Goal: Task Accomplishment & Management: Manage account settings

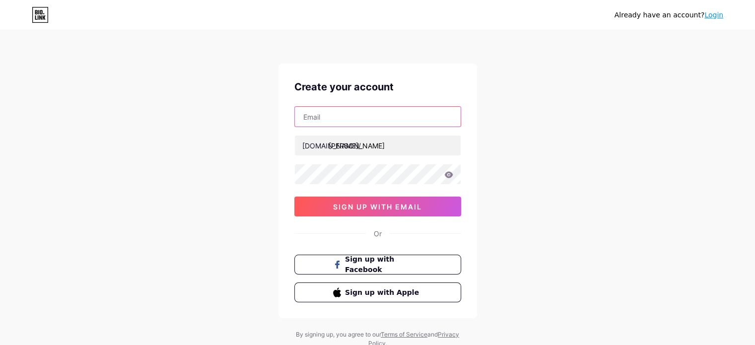
click at [389, 124] on input "text" at bounding box center [378, 117] width 166 height 20
type input "[EMAIL_ADDRESS][DOMAIN_NAME]"
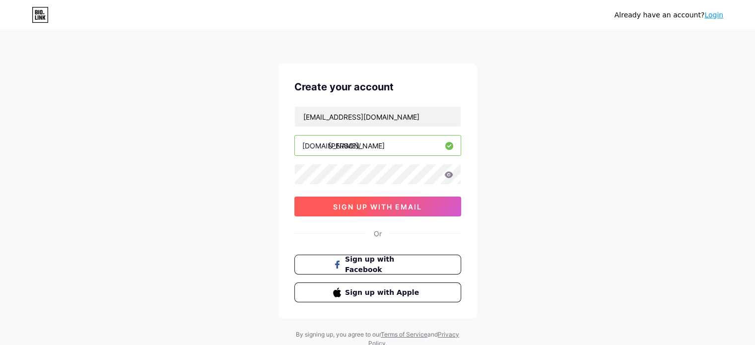
click at [406, 210] on span "sign up with email" at bounding box center [377, 207] width 89 height 8
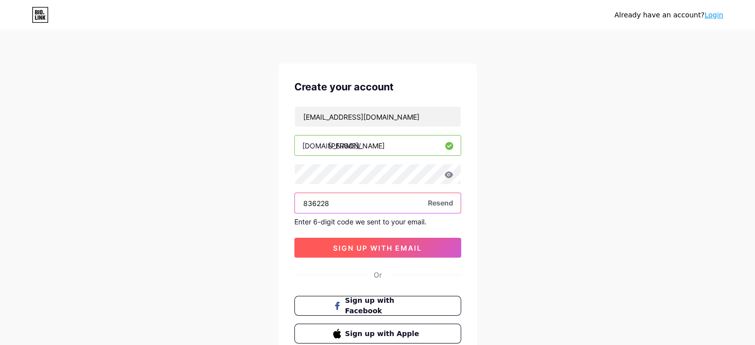
type input "836228"
click at [357, 240] on button "sign up with email" at bounding box center [377, 248] width 167 height 20
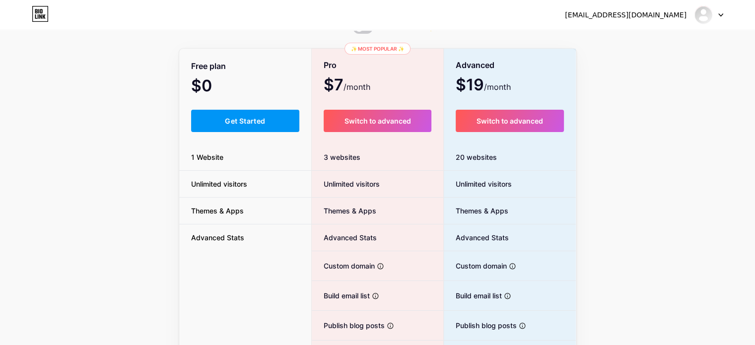
scroll to position [42, 0]
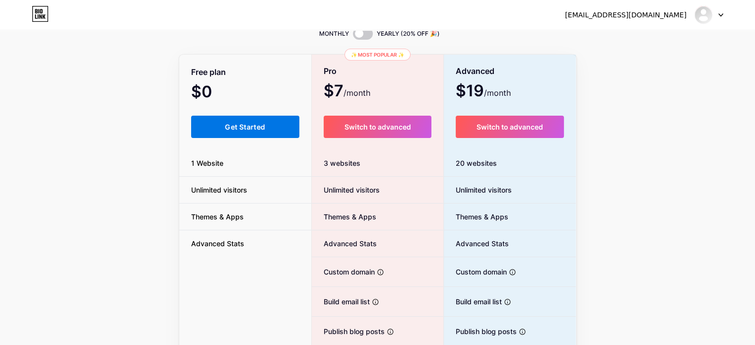
click at [249, 130] on span "Get Started" at bounding box center [245, 127] width 40 height 8
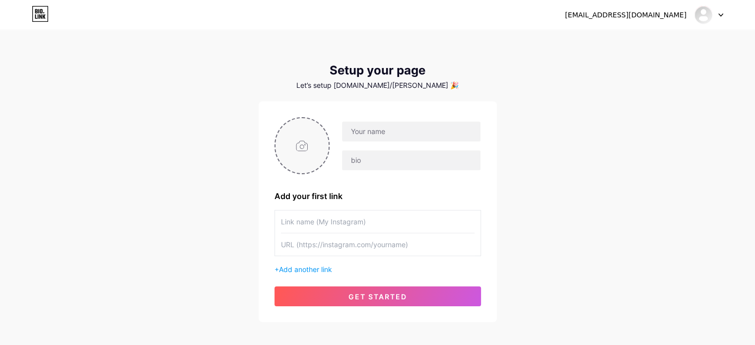
click at [316, 148] on input "file" at bounding box center [303, 145] width 54 height 55
type input "C:\fakepath\56bc07661595df9969422394477afa32.png"
click at [391, 134] on input "text" at bounding box center [411, 132] width 138 height 20
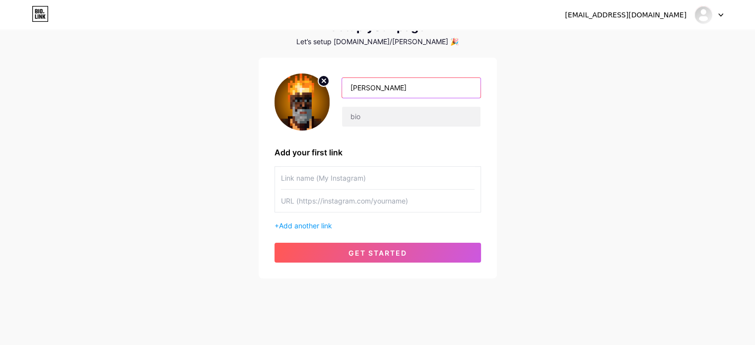
scroll to position [48, 0]
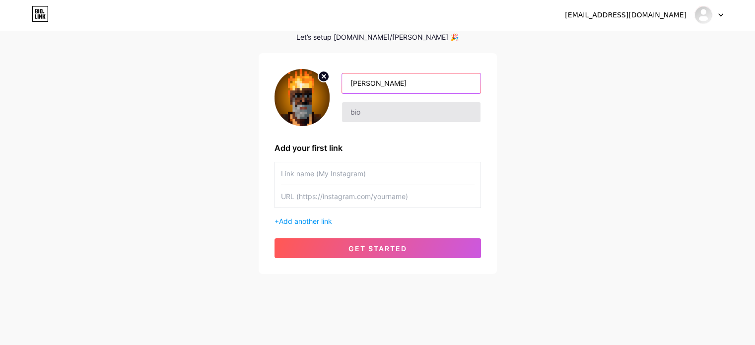
type input "[PERSON_NAME]"
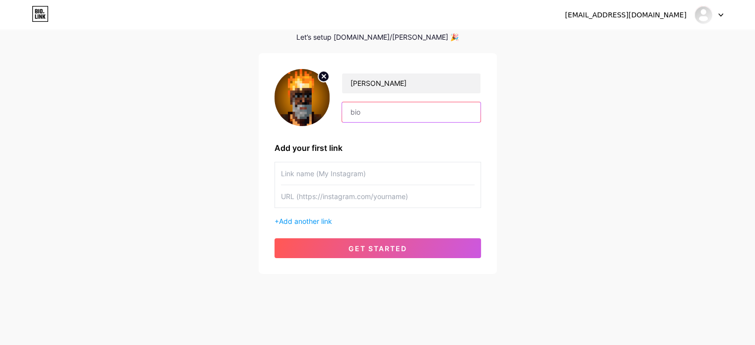
click at [417, 107] on input "text" at bounding box center [411, 112] width 138 height 20
type input "Photography | NFTs | [PERSON_NAME].eth"
click at [550, 145] on div "[EMAIL_ADDRESS][DOMAIN_NAME] Dashboard Logout Setup your page Let’s setup [DOMA…" at bounding box center [377, 129] width 755 height 354
click at [415, 164] on input "text" at bounding box center [378, 173] width 194 height 22
click at [340, 161] on div "[PERSON_NAME] Photography | NFTs | [PERSON_NAME].eth Add your first link + Add …" at bounding box center [378, 163] width 207 height 189
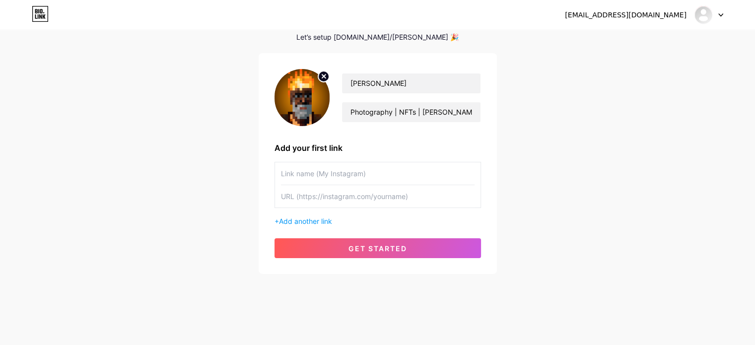
click at [340, 168] on input "text" at bounding box center [378, 173] width 194 height 22
type input "Instagram"
click at [357, 206] on input "text" at bounding box center [378, 196] width 194 height 22
paste input "[URL][DOMAIN_NAME]"
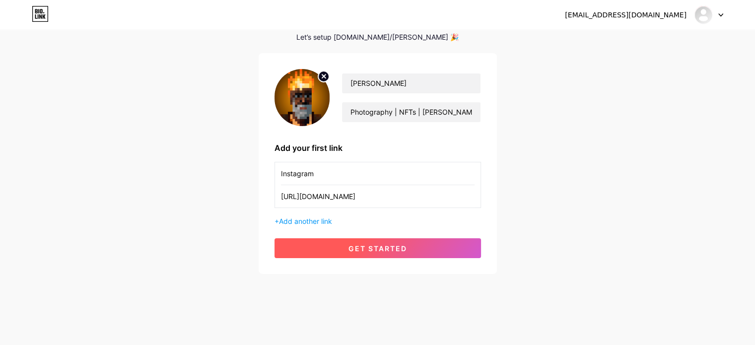
type input "[URL][DOMAIN_NAME]"
click at [379, 239] on button "get started" at bounding box center [378, 248] width 207 height 20
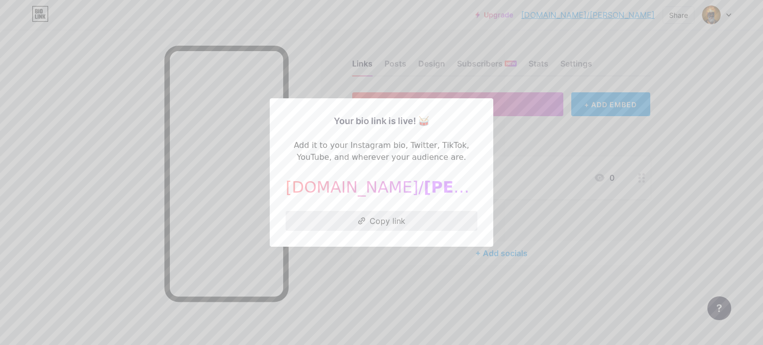
click at [387, 214] on button "Copy link" at bounding box center [381, 221] width 192 height 20
click at [563, 211] on div at bounding box center [381, 172] width 763 height 345
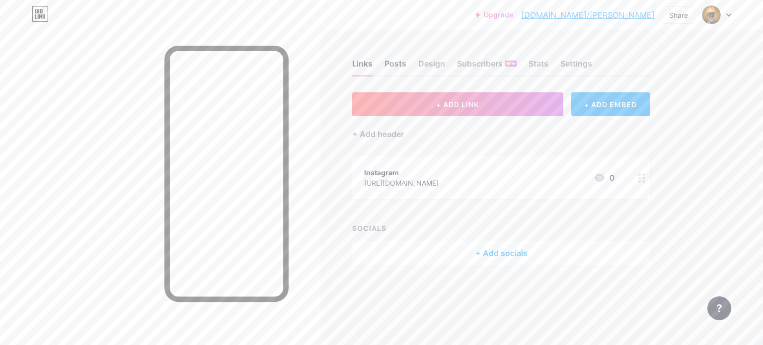
click at [393, 61] on div "Posts" at bounding box center [395, 67] width 22 height 18
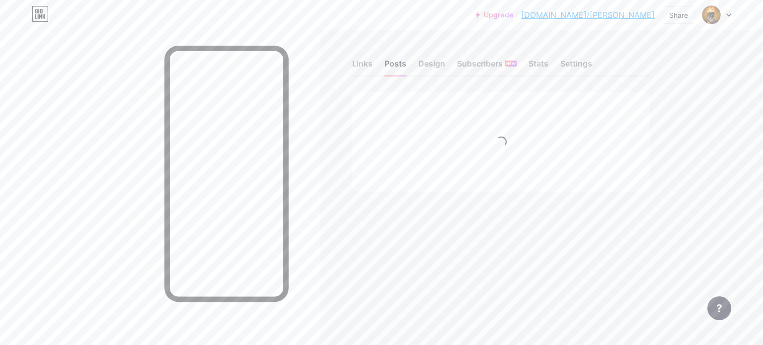
click at [414, 64] on div "Links Posts Design Subscribers NEW Stats Settings" at bounding box center [501, 59] width 298 height 35
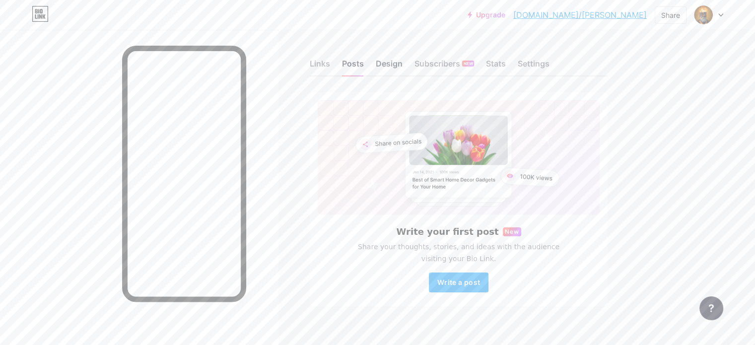
click at [403, 61] on div "Design" at bounding box center [389, 67] width 27 height 18
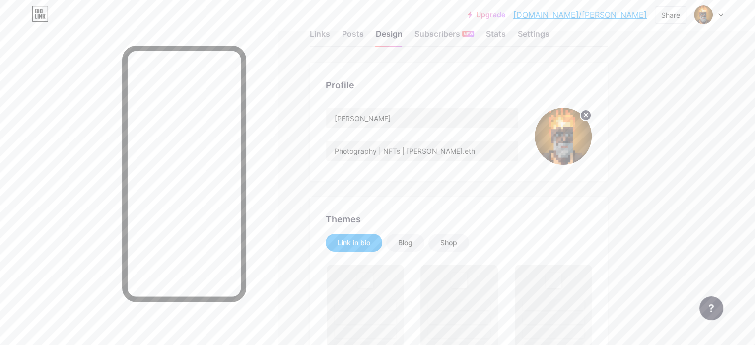
scroll to position [199, 0]
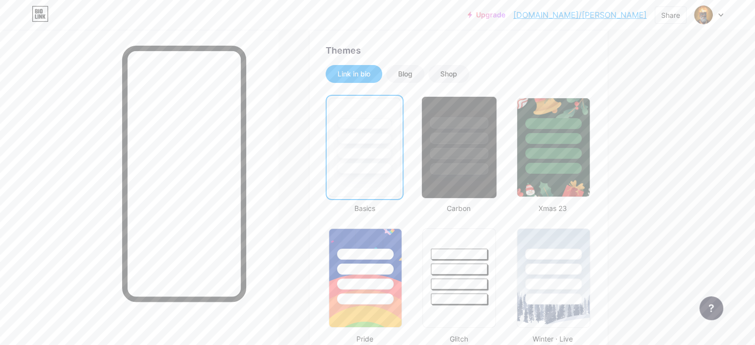
click at [489, 166] on div at bounding box center [459, 168] width 58 height 11
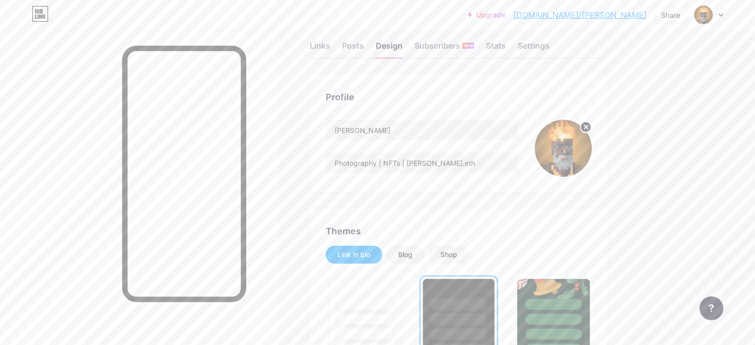
scroll to position [0, 0]
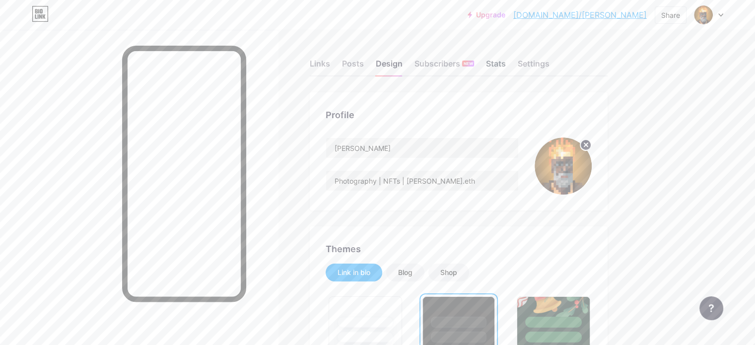
click at [506, 70] on div "Stats" at bounding box center [496, 67] width 20 height 18
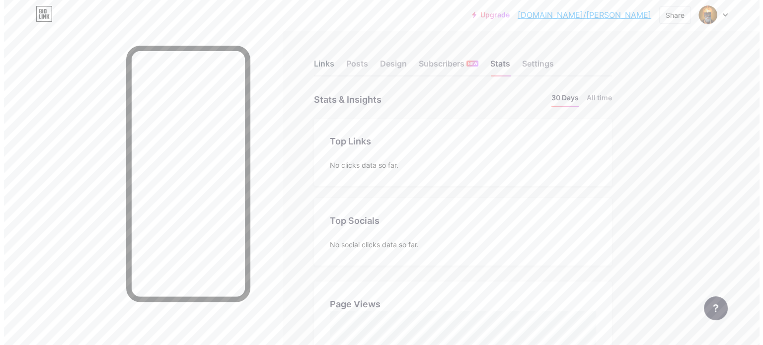
scroll to position [345, 755]
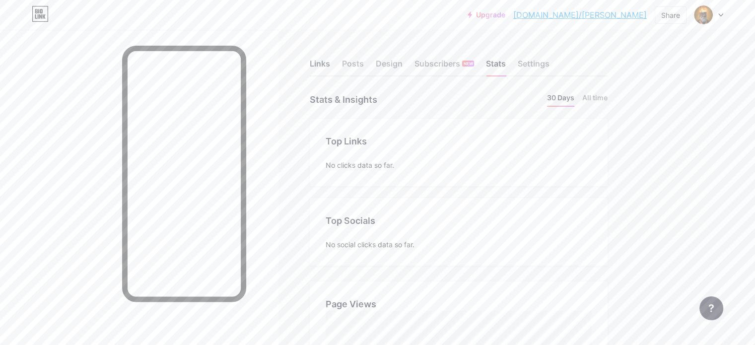
click at [330, 67] on div "Links" at bounding box center [320, 67] width 20 height 18
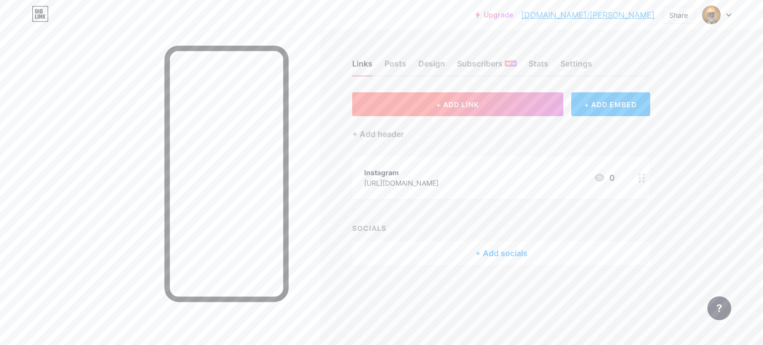
click at [456, 103] on span "+ ADD LINK" at bounding box center [457, 104] width 43 height 8
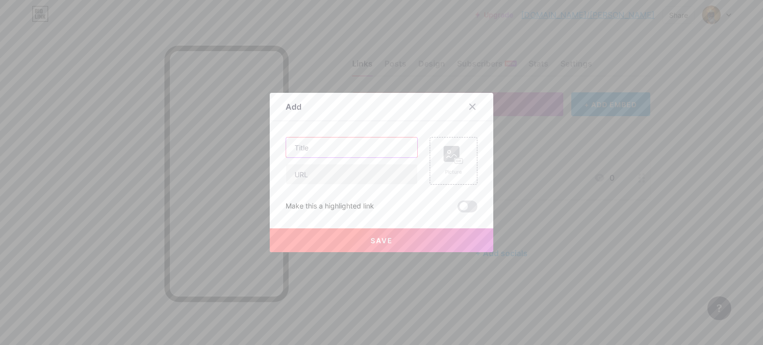
click at [346, 142] on input "text" at bounding box center [351, 148] width 131 height 20
type input "F"
type input "1/1 - Foundation"
click at [385, 167] on input "text" at bounding box center [351, 174] width 131 height 20
paste input "[URL][DOMAIN_NAME]"
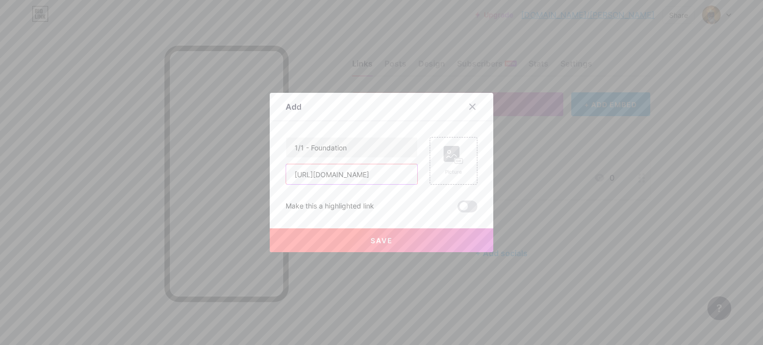
scroll to position [0, 14]
type input "[URL][DOMAIN_NAME]"
click at [464, 206] on span at bounding box center [467, 207] width 20 height 12
click at [457, 209] on input "checkbox" at bounding box center [457, 209] width 0 height 0
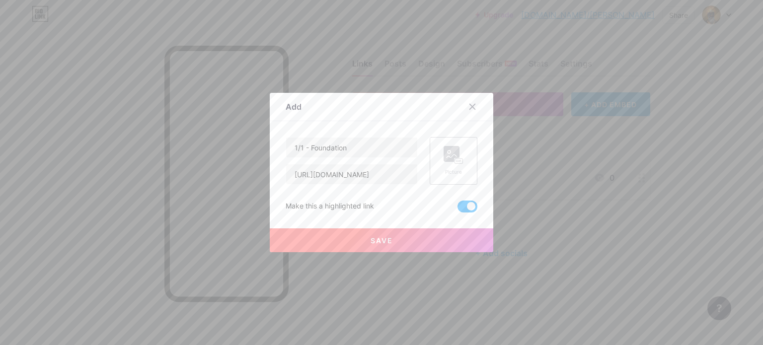
click at [456, 164] on div "Picture" at bounding box center [453, 161] width 20 height 30
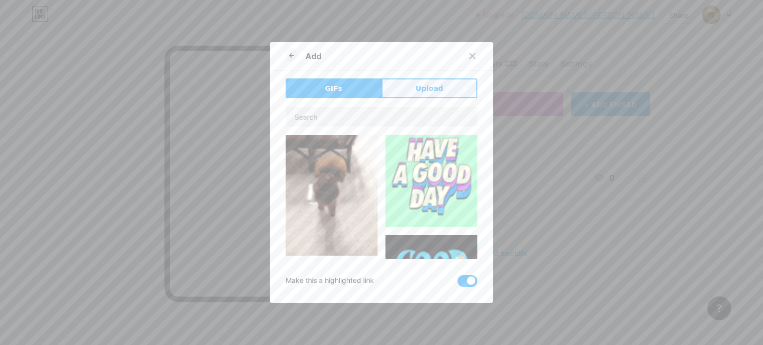
click at [439, 81] on button "Upload" at bounding box center [429, 88] width 96 height 20
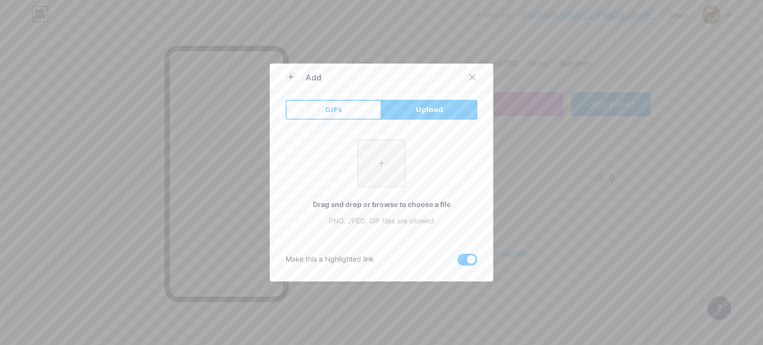
click at [389, 166] on input "file" at bounding box center [381, 163] width 47 height 47
type input "C:\fakepath\The Stare.jpg"
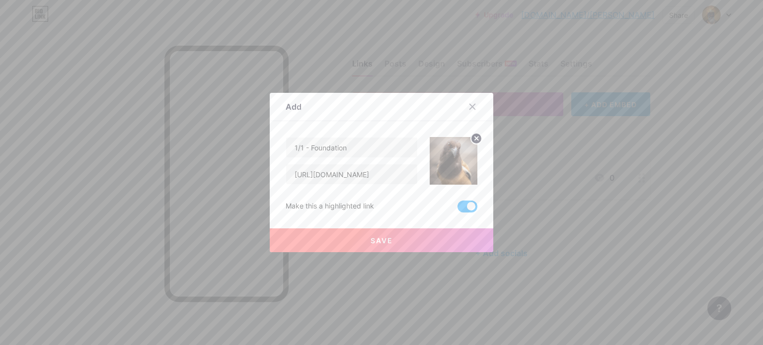
click at [392, 232] on button "Save" at bounding box center [381, 240] width 223 height 24
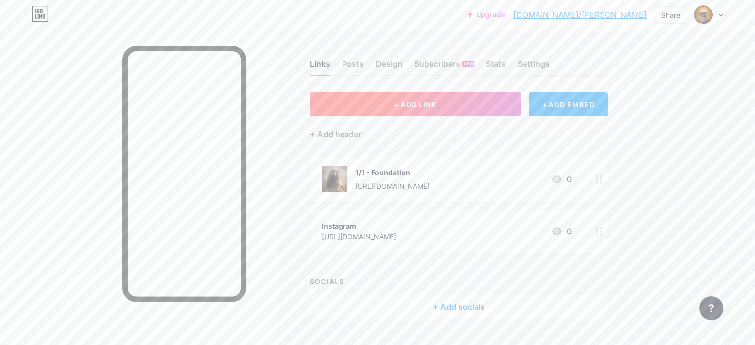
click at [436, 107] on span "+ ADD LINK" at bounding box center [415, 104] width 43 height 8
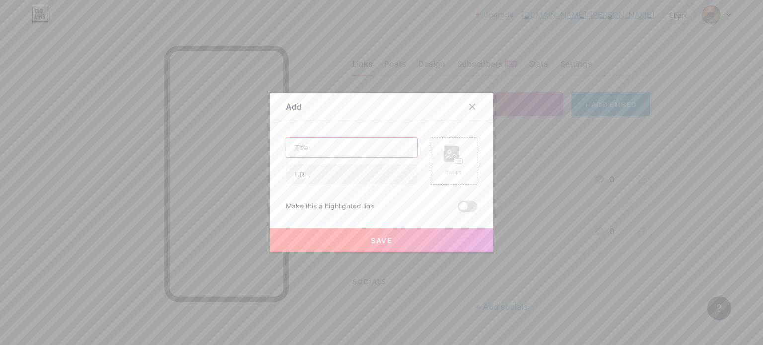
click at [324, 154] on input "text" at bounding box center [351, 148] width 131 height 20
type input "Editions - OpenSea"
click at [296, 178] on input "text" at bounding box center [351, 174] width 131 height 20
paste input "[URL][DOMAIN_NAME]"
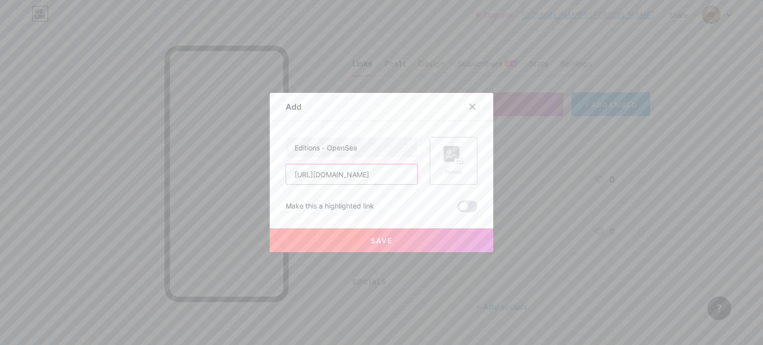
type input "[URL][DOMAIN_NAME]"
click at [447, 154] on rect at bounding box center [451, 154] width 16 height 16
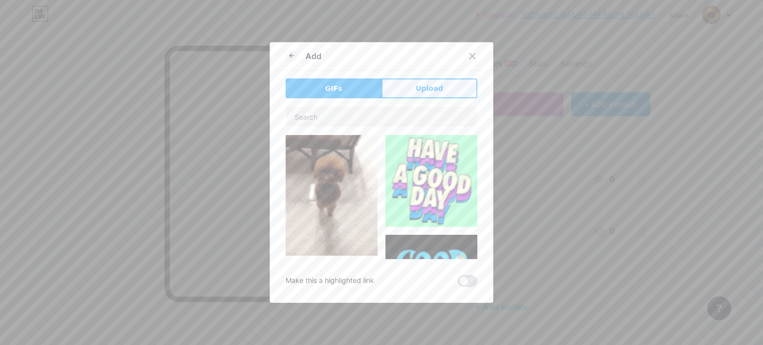
click at [442, 91] on button "Upload" at bounding box center [429, 88] width 96 height 20
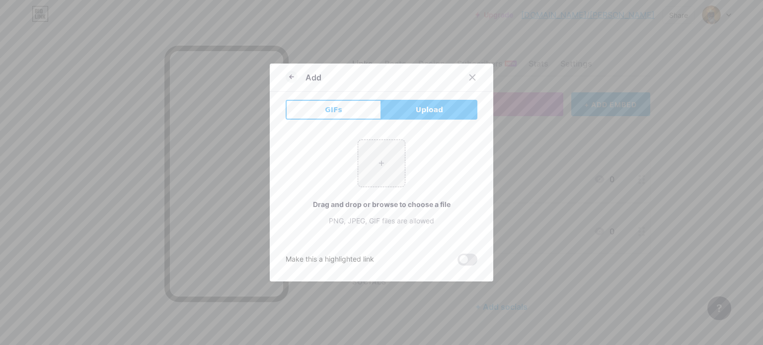
click at [387, 188] on div "+ Drag and drop or browse to choose a file PNG, JPEG, GIF files are allowed" at bounding box center [381, 183] width 192 height 86
click at [389, 172] on input "file" at bounding box center [381, 163] width 47 height 47
type input "C:\fakepath\Frozen Giants Beneath a Crescent Watch.jpg"
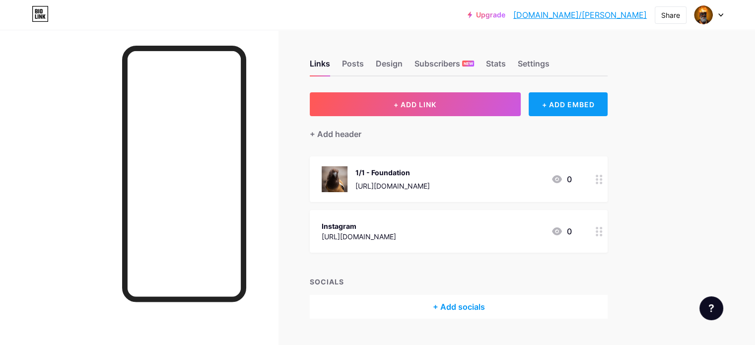
click at [593, 112] on div "+ ADD EMBED" at bounding box center [568, 104] width 79 height 24
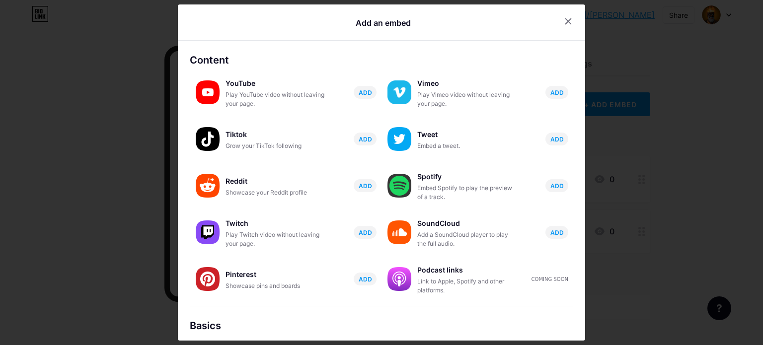
click at [645, 166] on div at bounding box center [381, 172] width 763 height 345
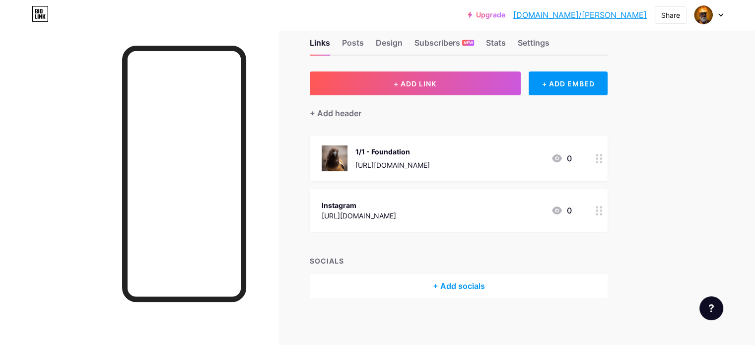
scroll to position [22, 0]
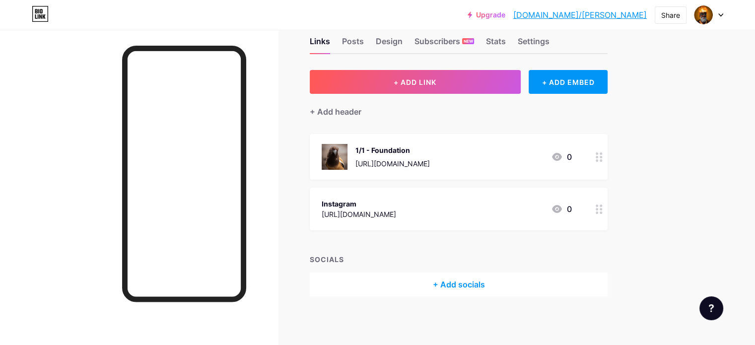
click at [467, 276] on div "+ Add socials" at bounding box center [459, 285] width 298 height 24
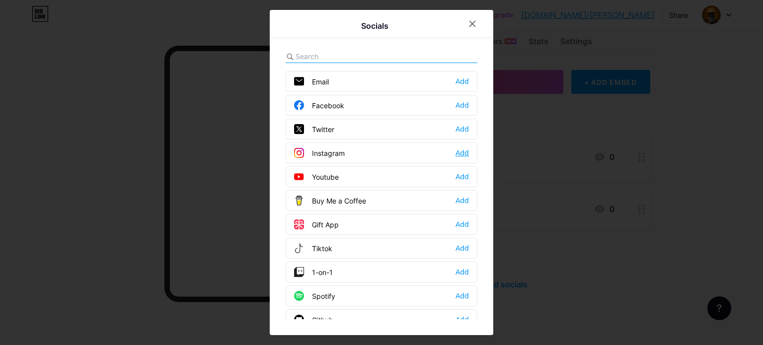
click at [455, 153] on div "Add" at bounding box center [461, 153] width 13 height 10
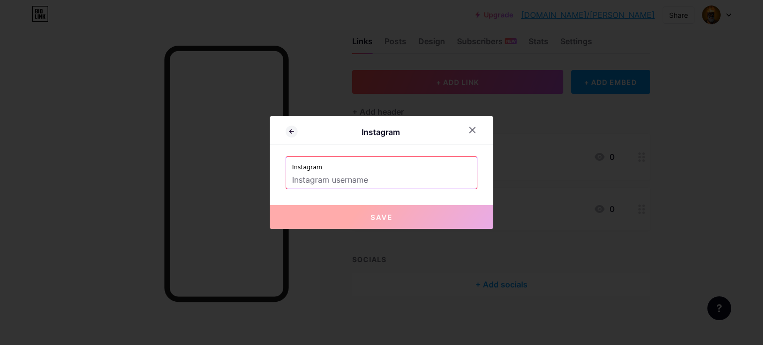
click at [399, 167] on label "Instagram" at bounding box center [381, 164] width 179 height 15
click at [390, 184] on input "text" at bounding box center [381, 180] width 179 height 17
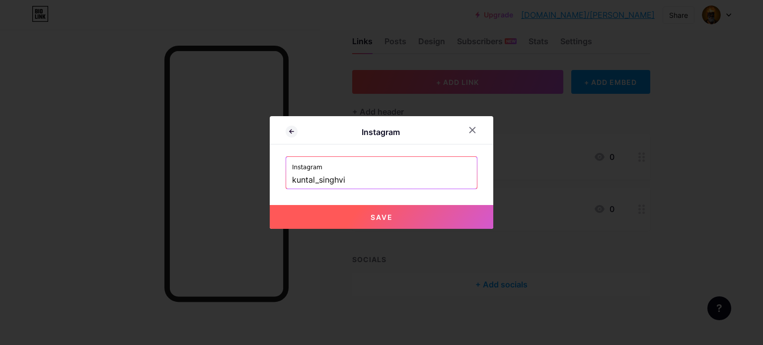
click at [431, 217] on button "Save" at bounding box center [381, 217] width 223 height 24
type input "https://instagram.com/kuntal_singhvi"
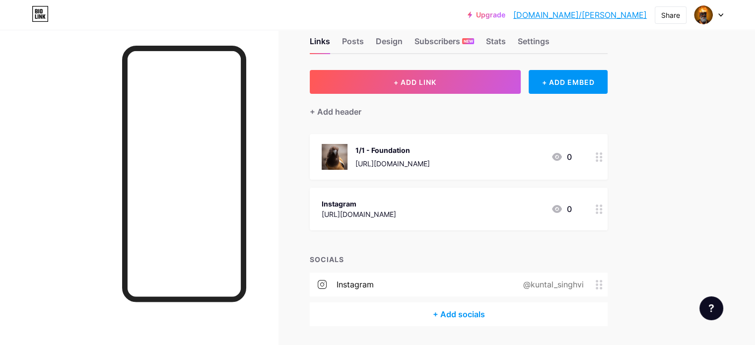
click at [396, 198] on div "Instagram https://www.instagram.com/kuntal_singhvi/" at bounding box center [359, 209] width 74 height 23
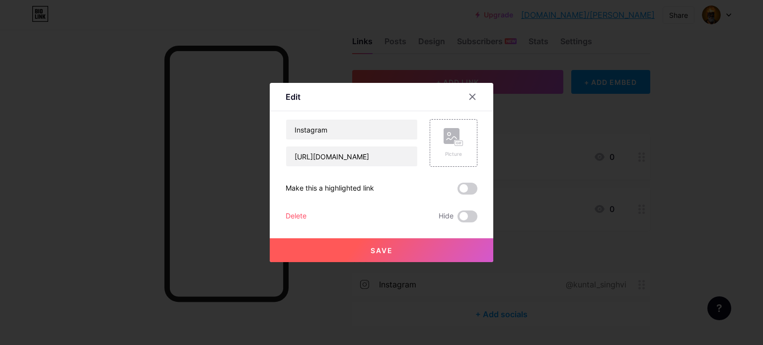
click at [295, 217] on div "Delete" at bounding box center [295, 217] width 21 height 12
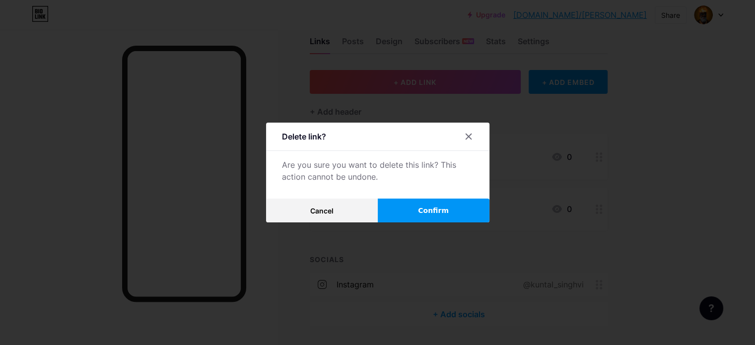
click at [447, 208] on button "Confirm" at bounding box center [434, 211] width 112 height 24
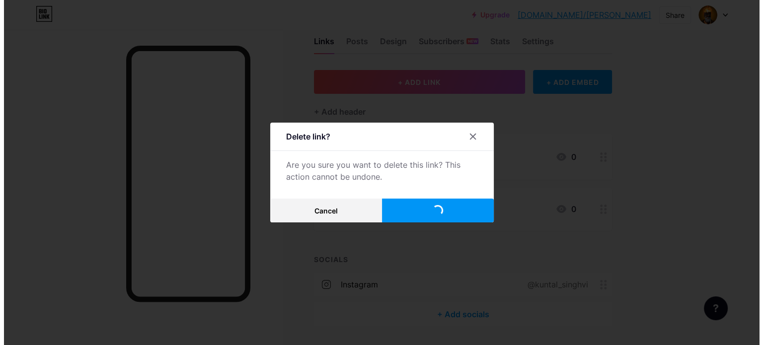
scroll to position [1, 0]
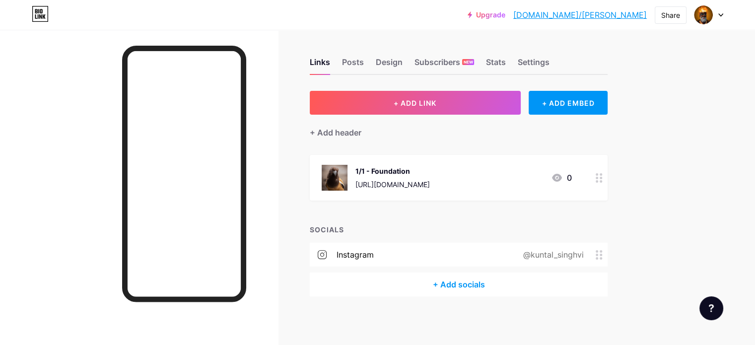
click at [520, 282] on div "+ Add socials" at bounding box center [459, 285] width 298 height 24
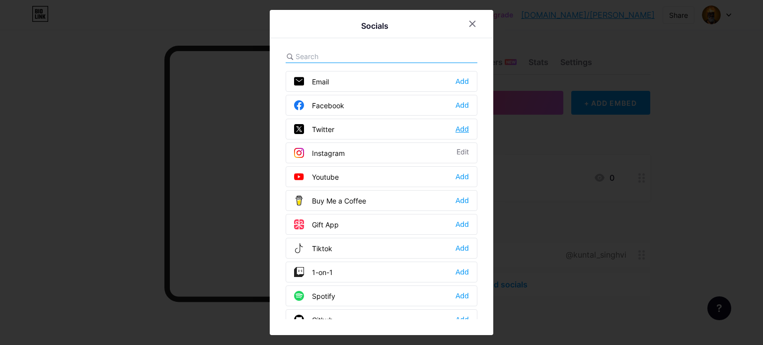
click at [461, 128] on div "Add" at bounding box center [461, 129] width 13 height 10
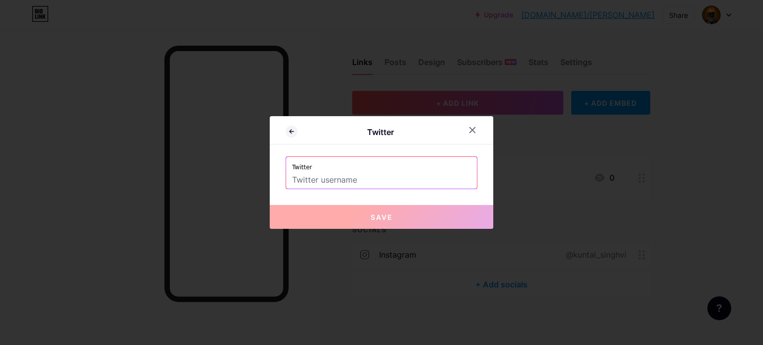
click at [384, 165] on label "Twitter" at bounding box center [381, 164] width 179 height 15
click at [375, 180] on input "text" at bounding box center [381, 180] width 179 height 17
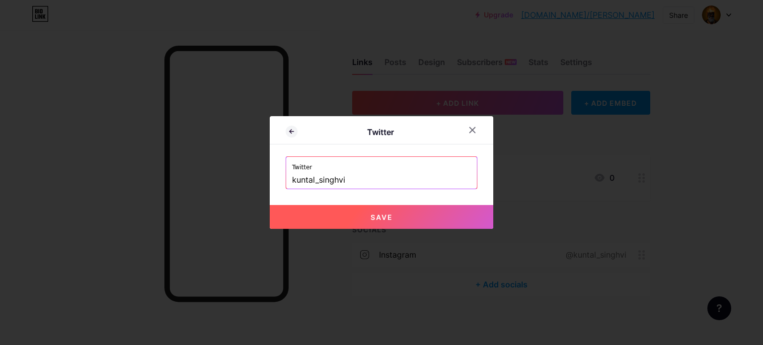
click at [447, 203] on div "Twitter Twitter kuntal_singhvi Save" at bounding box center [381, 172] width 223 height 113
click at [447, 215] on button "Save" at bounding box center [381, 217] width 223 height 24
type input "https://twitter.com/kuntal_singhvi"
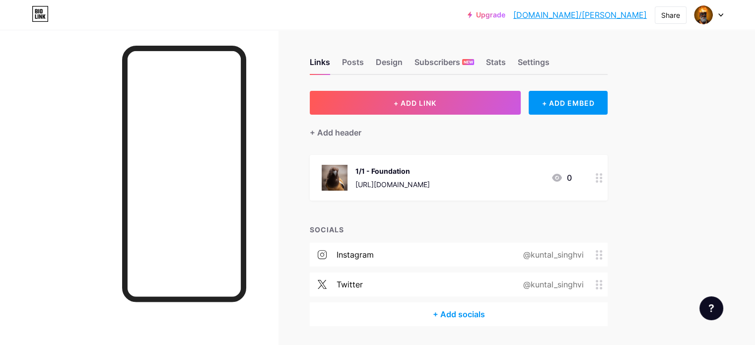
click at [500, 319] on div "+ Add socials" at bounding box center [459, 314] width 298 height 24
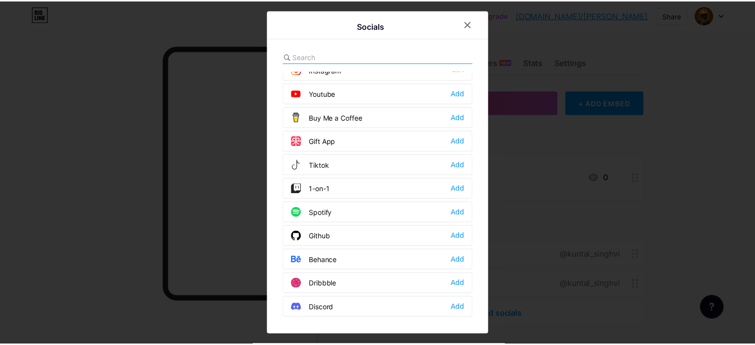
scroll to position [0, 0]
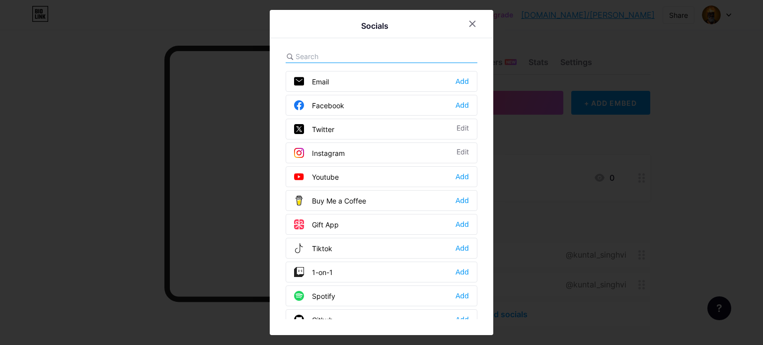
click at [415, 59] on div at bounding box center [381, 56] width 192 height 13
click at [416, 56] on div at bounding box center [381, 56] width 192 height 13
click at [475, 27] on div at bounding box center [472, 24] width 18 height 18
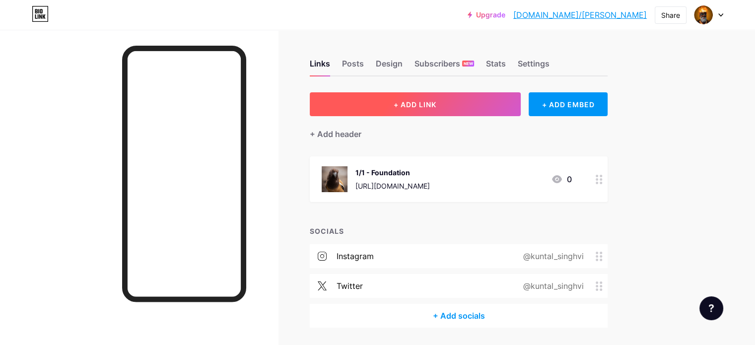
click at [503, 115] on button "+ ADD LINK" at bounding box center [415, 104] width 211 height 24
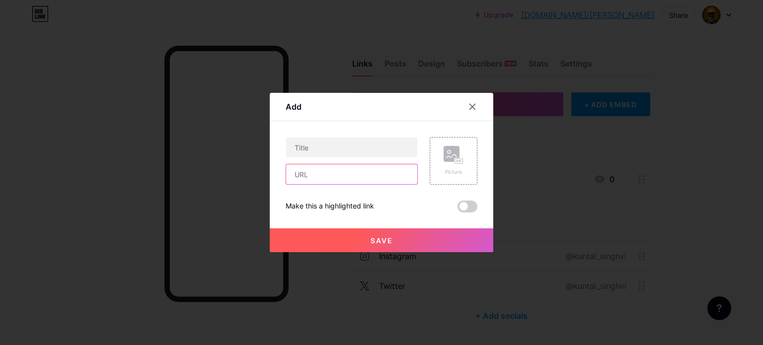
click at [351, 166] on input "text" at bounding box center [351, 174] width 131 height 20
paste input "[URL][DOMAIN_NAME]"
type input "[URL][DOMAIN_NAME]"
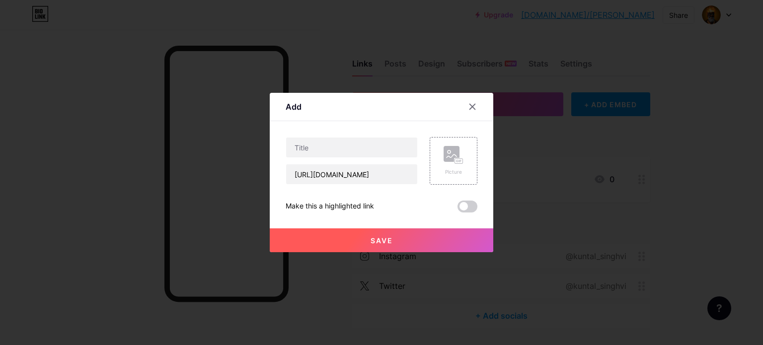
click at [333, 137] on div at bounding box center [351, 147] width 132 height 21
click at [333, 139] on input "text" at bounding box center [351, 148] width 131 height 20
type input "Editions - OpenSea"
click at [451, 205] on div "Make this a highlighted link" at bounding box center [381, 207] width 192 height 12
click at [448, 151] on rect at bounding box center [451, 154] width 16 height 16
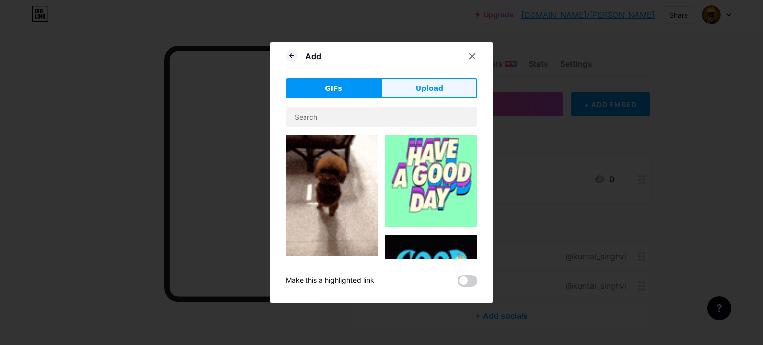
click at [434, 90] on span "Upload" at bounding box center [429, 88] width 27 height 10
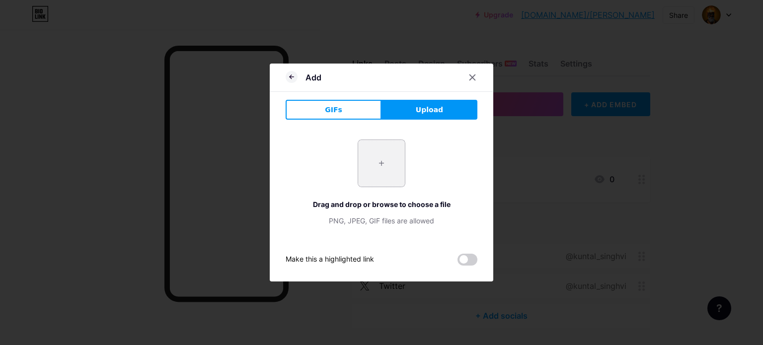
click at [384, 171] on input "file" at bounding box center [381, 163] width 47 height 47
type input "C:\fakepath\Frozen Giants Beneath a Crescent Watch.jpg"
click at [366, 115] on button "GIFs" at bounding box center [333, 110] width 96 height 20
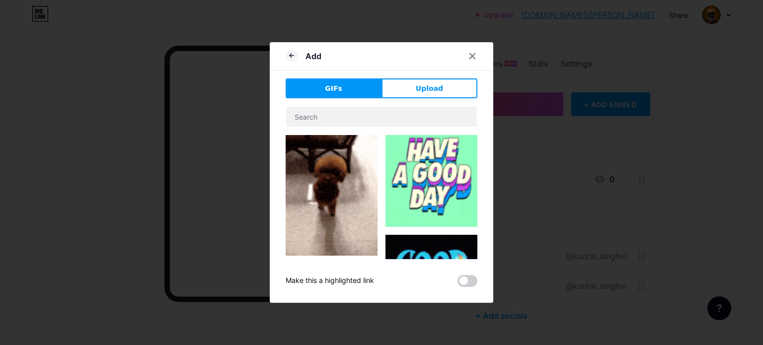
click at [407, 100] on div "GIFs Upload Content YouTube Play YouTube video without leaving your page. ADD V…" at bounding box center [381, 182] width 192 height 209
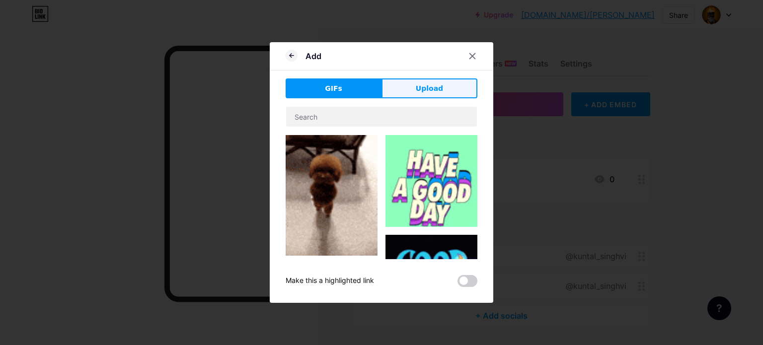
click at [421, 86] on span "Upload" at bounding box center [429, 88] width 27 height 10
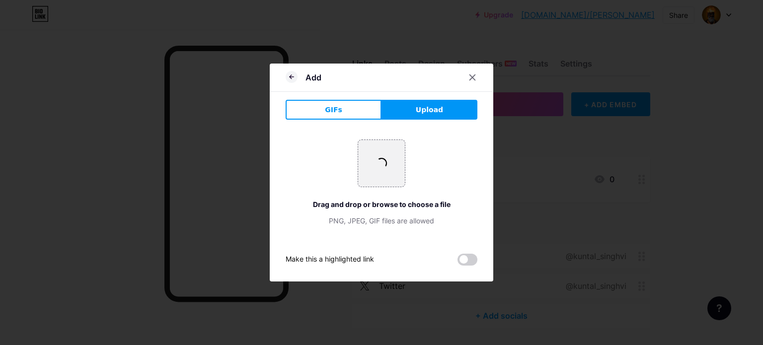
drag, startPoint x: 417, startPoint y: 173, endPoint x: 422, endPoint y: 162, distance: 11.8
click at [417, 172] on div "+ Drag and drop or browse to choose a file PNG, JPEG, GIF files are allowed" at bounding box center [381, 183] width 192 height 86
click at [471, 77] on icon at bounding box center [472, 77] width 8 height 8
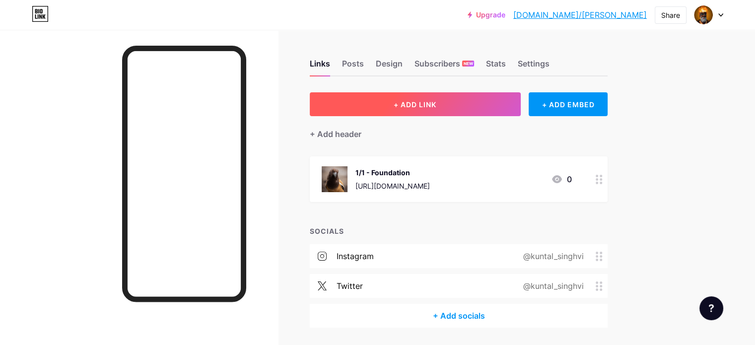
click at [493, 108] on button "+ ADD LINK" at bounding box center [415, 104] width 211 height 24
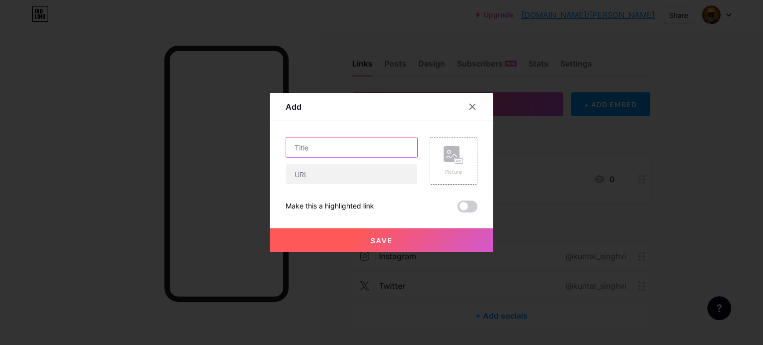
click at [359, 152] on input "text" at bounding box center [351, 148] width 131 height 20
type input "Editions - OpenSea"
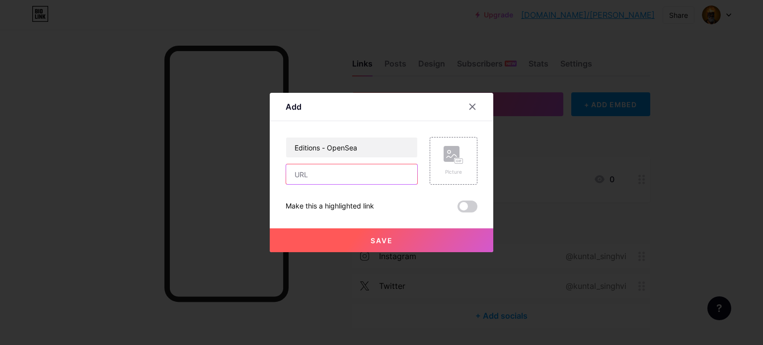
click at [340, 182] on input "text" at bounding box center [351, 174] width 131 height 20
paste input "[URL][DOMAIN_NAME]"
type input "[URL][DOMAIN_NAME]"
click at [339, 242] on button "Save" at bounding box center [381, 240] width 223 height 24
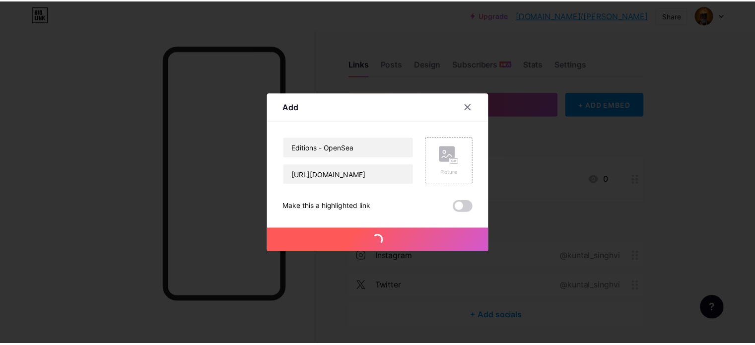
scroll to position [0, 0]
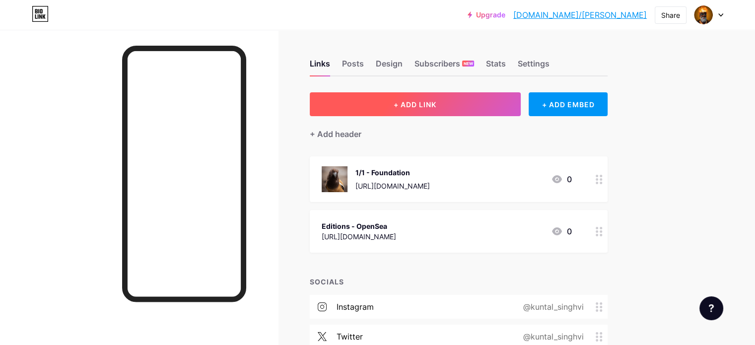
click at [469, 113] on button "+ ADD LINK" at bounding box center [415, 104] width 211 height 24
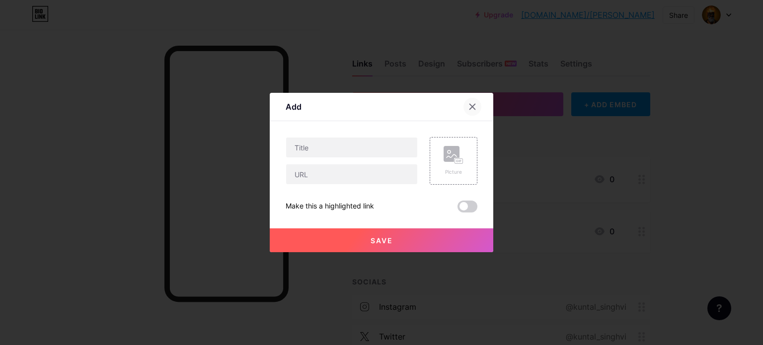
click at [468, 106] on icon at bounding box center [472, 107] width 8 height 8
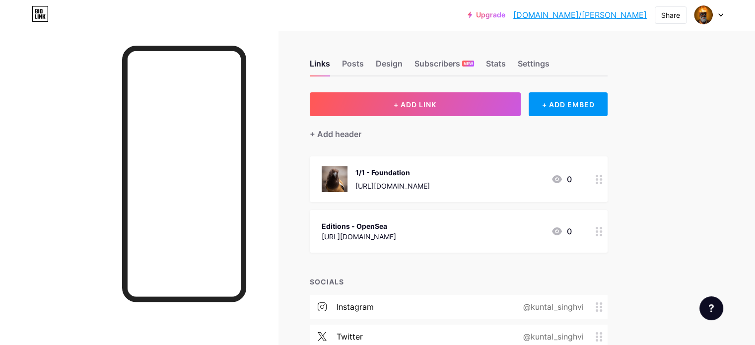
click at [565, 168] on div "1/1 - Foundation https://foundation.app/@kuntal_singhvi 0" at bounding box center [447, 179] width 250 height 26
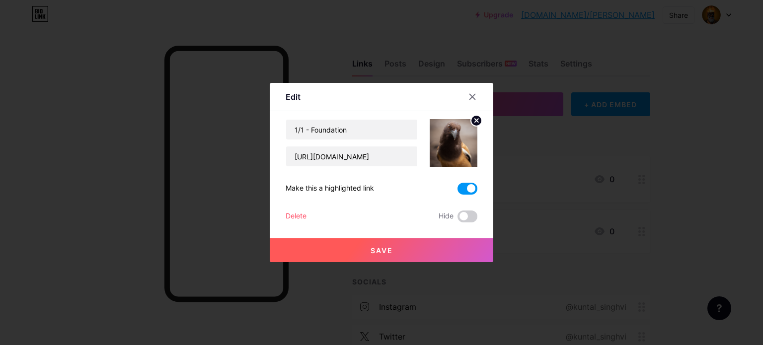
click at [457, 188] on span at bounding box center [467, 189] width 20 height 12
click at [457, 191] on input "checkbox" at bounding box center [457, 191] width 0 height 0
click at [421, 242] on button "Save" at bounding box center [381, 250] width 223 height 24
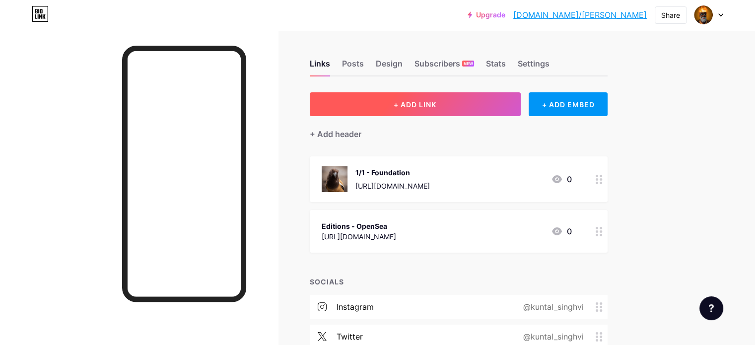
click at [517, 111] on button "+ ADD LINK" at bounding box center [415, 104] width 211 height 24
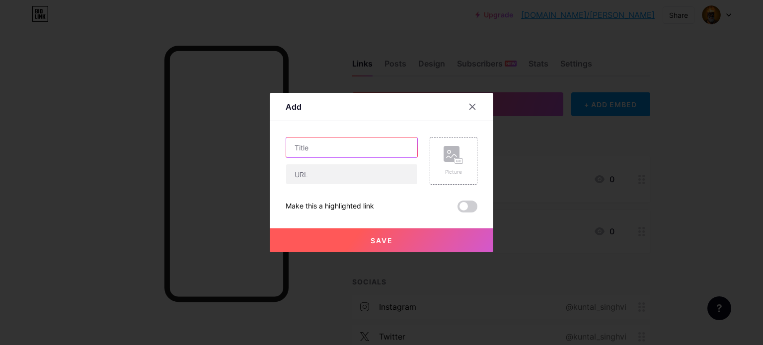
click at [314, 145] on input "text" at bounding box center [351, 148] width 131 height 20
type input "L"
type input "The Line Gallery"
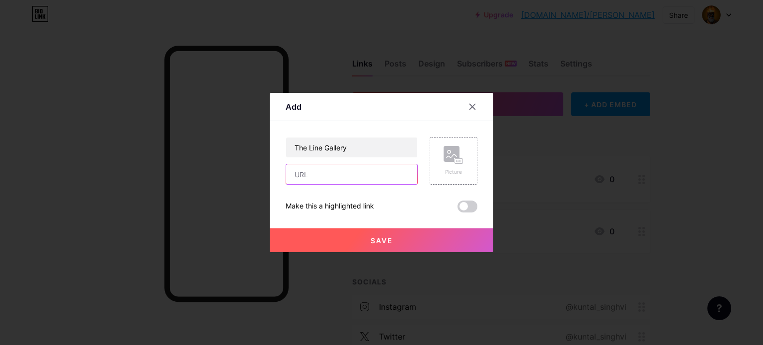
click at [336, 168] on input "text" at bounding box center [351, 174] width 131 height 20
paste input "https://oncyber.io/line583"
type input "https://oncyber.io/line583"
click at [371, 232] on button "Save" at bounding box center [381, 240] width 223 height 24
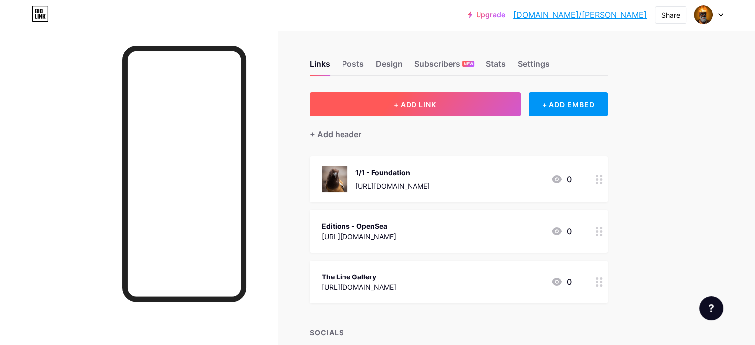
click at [417, 103] on button "+ ADD LINK" at bounding box center [415, 104] width 211 height 24
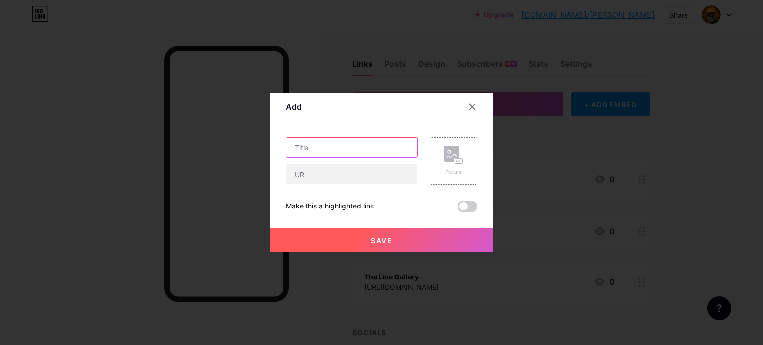
click at [342, 156] on input "text" at bounding box center [351, 148] width 131 height 20
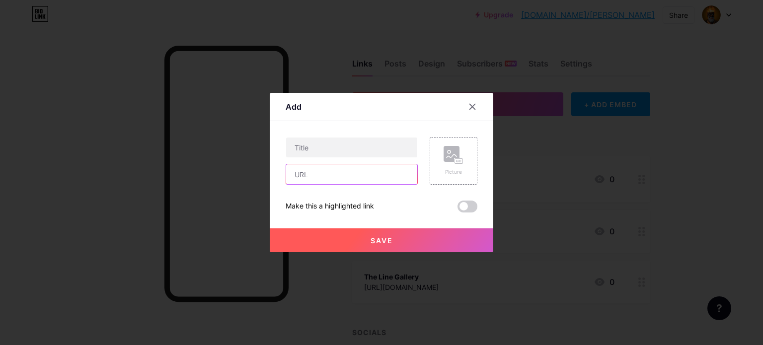
click at [335, 169] on input "text" at bounding box center [351, 174] width 131 height 20
paste input "https://6529.io/kuntalsinghvi/"
type input "https://6529.io/kuntalsinghvi/"
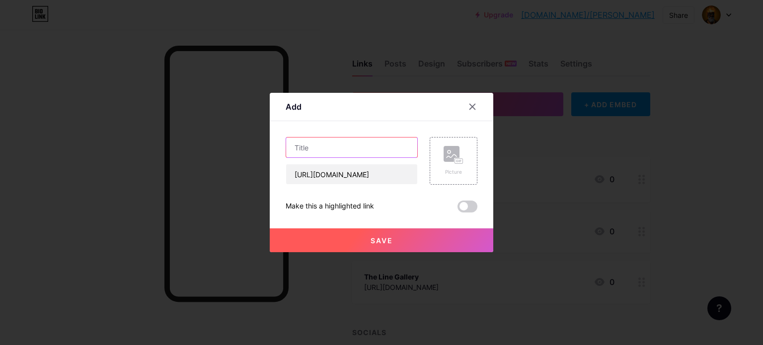
click at [350, 146] on input "text" at bounding box center [351, 148] width 131 height 20
click at [308, 148] on input "6529 - @singhvi" at bounding box center [351, 148] width 131 height 20
click at [370, 142] on input "6529.io - @singhvi" at bounding box center [351, 148] width 131 height 20
type input "6529.io - @singhvi"
click at [456, 172] on div "Picture" at bounding box center [453, 171] width 20 height 7
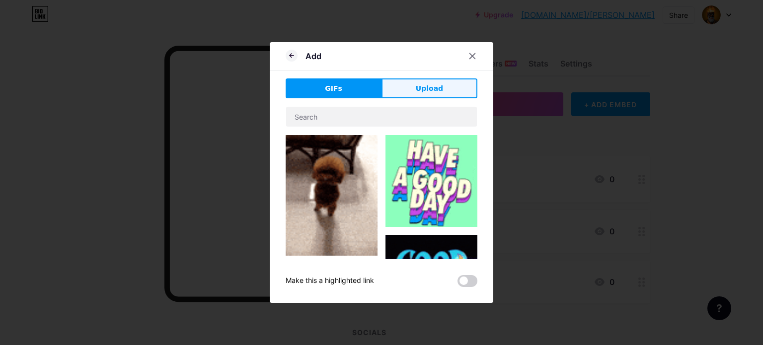
click at [436, 87] on span "Upload" at bounding box center [429, 88] width 27 height 10
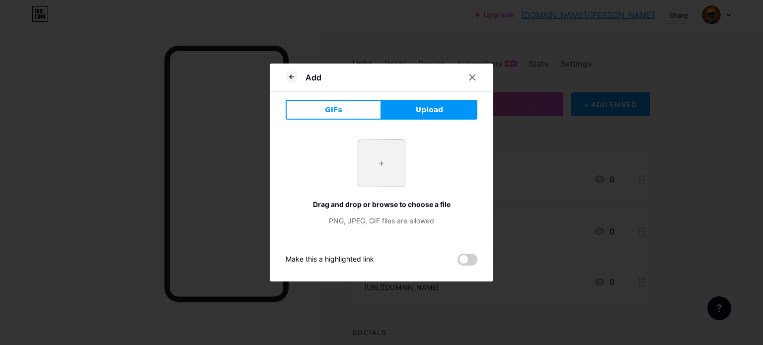
click at [371, 177] on input "file" at bounding box center [381, 163] width 47 height 47
click at [385, 148] on input "file" at bounding box center [381, 163] width 47 height 47
click at [371, 150] on input "file" at bounding box center [381, 163] width 47 height 47
type input "C:\fakepath\428e50d5b44dbe407499df909b47c82e.avif"
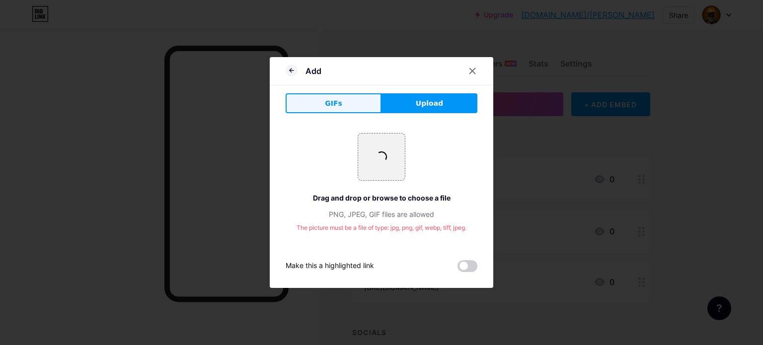
click at [341, 107] on button "GIFs" at bounding box center [333, 103] width 96 height 20
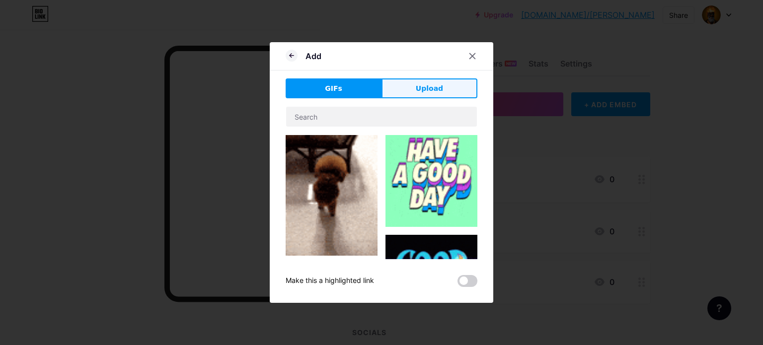
click at [430, 91] on span "Upload" at bounding box center [429, 88] width 27 height 10
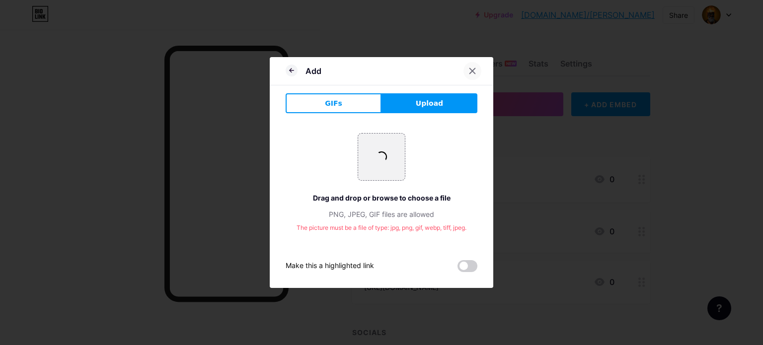
click at [463, 70] on div at bounding box center [472, 71] width 18 height 18
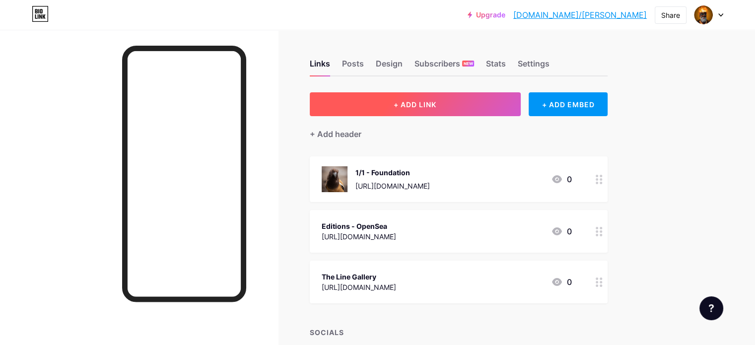
click at [436, 101] on span "+ ADD LINK" at bounding box center [415, 104] width 43 height 8
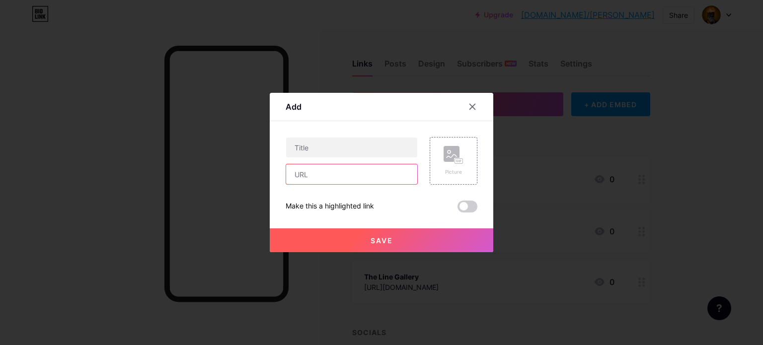
drag, startPoint x: 347, startPoint y: 179, endPoint x: 345, endPoint y: 169, distance: 10.0
click at [347, 179] on input "text" at bounding box center [351, 174] width 131 height 20
paste input "https://6529.io/kuntalsinghvi/"
type input "https://6529.io/kuntalsinghvi/"
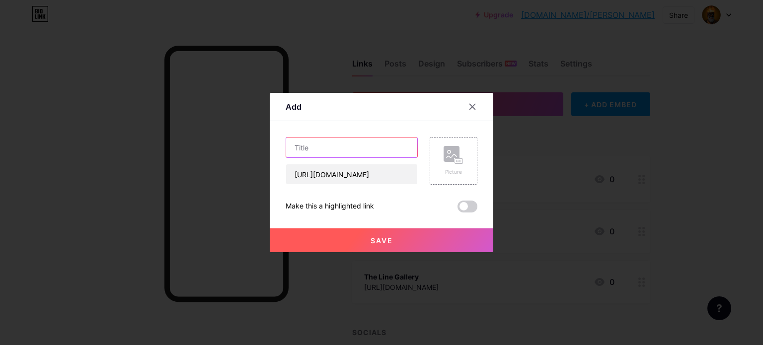
click at [333, 142] on input "text" at bounding box center [351, 148] width 131 height 20
type input "6529.io - @singhvi"
click at [455, 157] on rect at bounding box center [451, 154] width 16 height 16
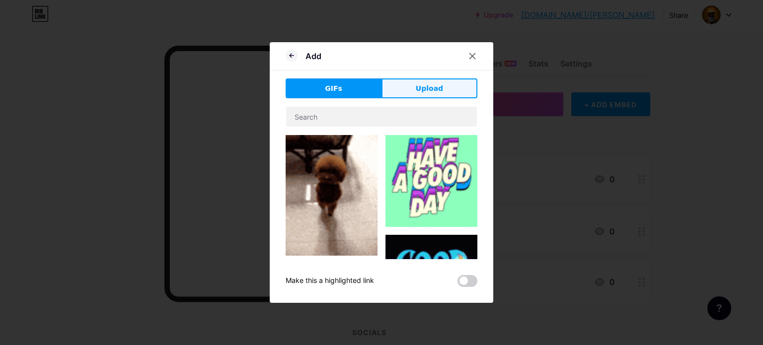
click at [441, 91] on button "Upload" at bounding box center [429, 88] width 96 height 20
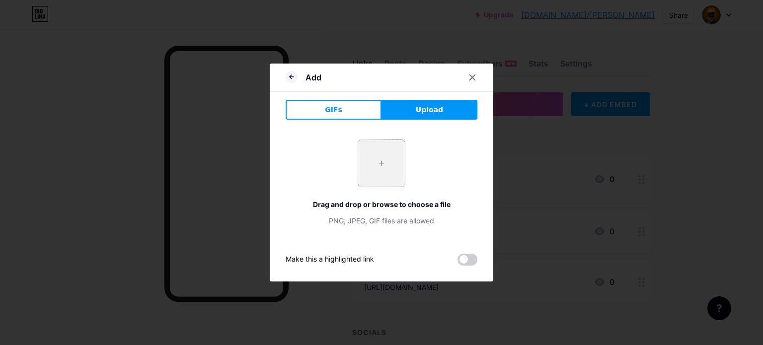
click at [397, 150] on input "file" at bounding box center [381, 163] width 47 height 47
type input "C:\fakepath\428e50d5b44dbe407499df909b47c82e.jpg"
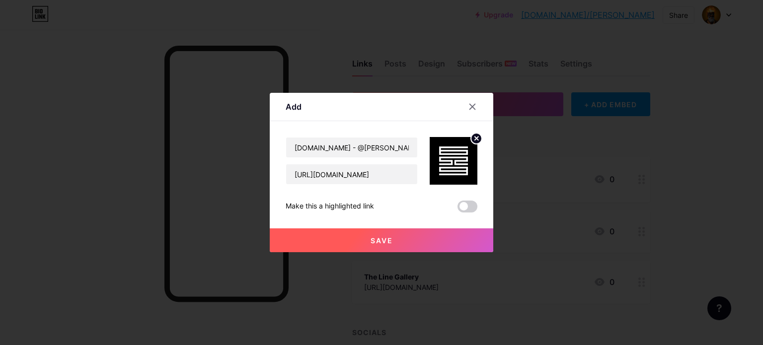
click at [370, 238] on span "Save" at bounding box center [381, 240] width 22 height 8
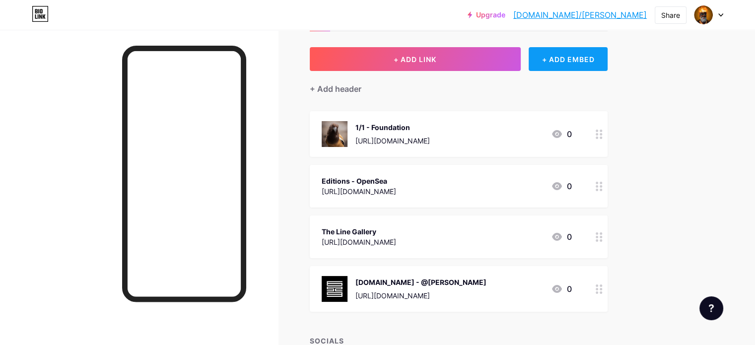
scroll to position [50, 0]
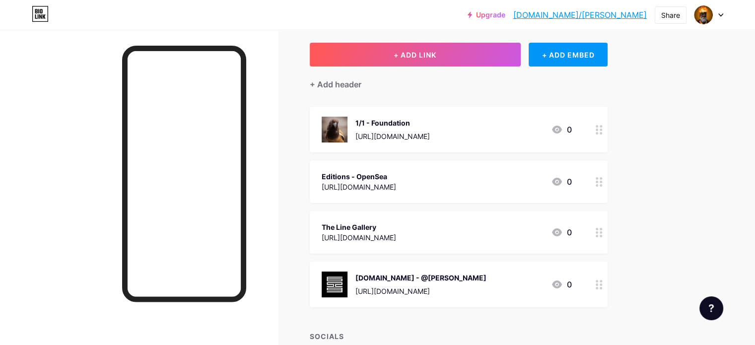
drag, startPoint x: 632, startPoint y: 286, endPoint x: 646, endPoint y: 272, distance: 20.4
click at [608, 254] on span "1/1 - Foundation https://foundation.app/@kuntal_singhvi 0 Editions - OpenSea ht…" at bounding box center [459, 207] width 298 height 201
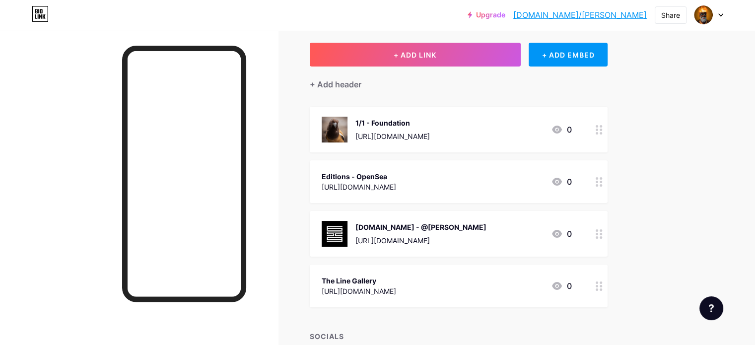
click at [396, 182] on div "[URL][DOMAIN_NAME]" at bounding box center [359, 187] width 74 height 10
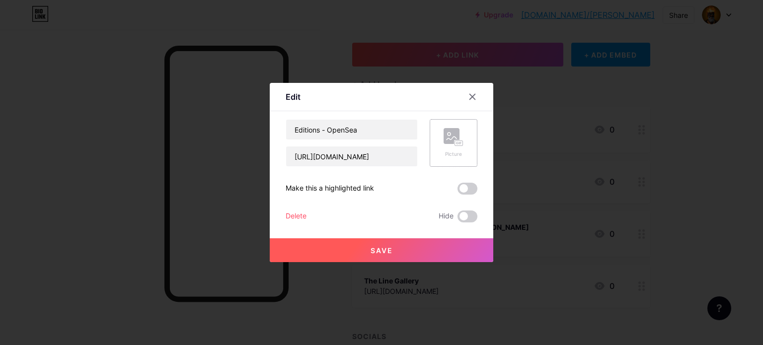
click at [435, 150] on div "Picture" at bounding box center [453, 143] width 48 height 48
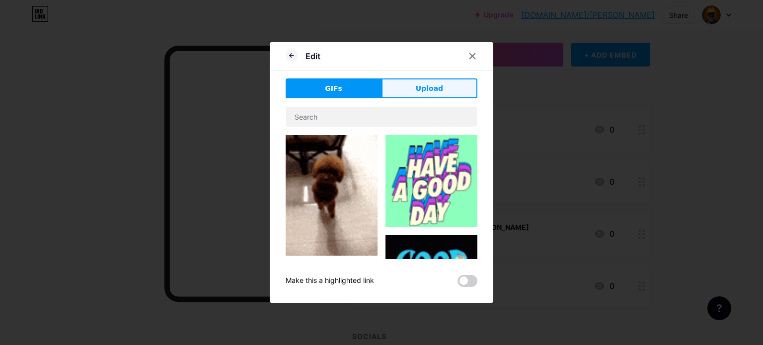
click at [430, 92] on span "Upload" at bounding box center [429, 88] width 27 height 10
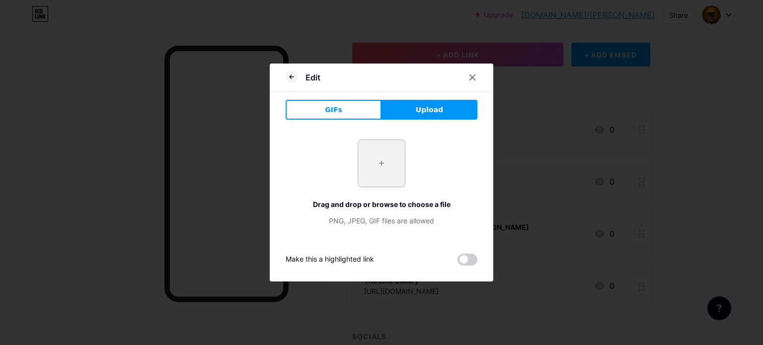
click at [394, 151] on input "file" at bounding box center [381, 163] width 47 height 47
type input "C:\fakepath\507733fcb6ce8dcc21ba6c6b2a216b45.jpg"
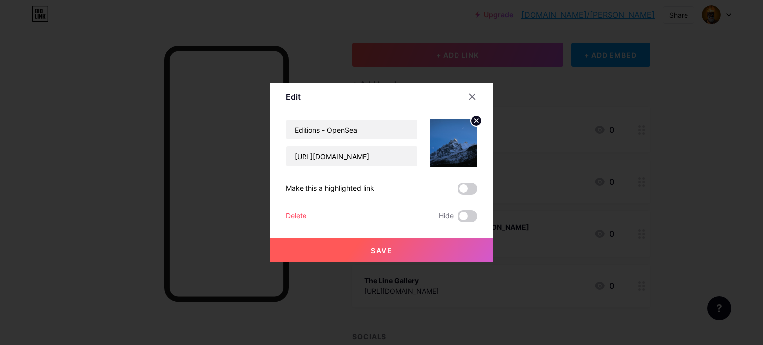
click at [445, 248] on button "Save" at bounding box center [381, 250] width 223 height 24
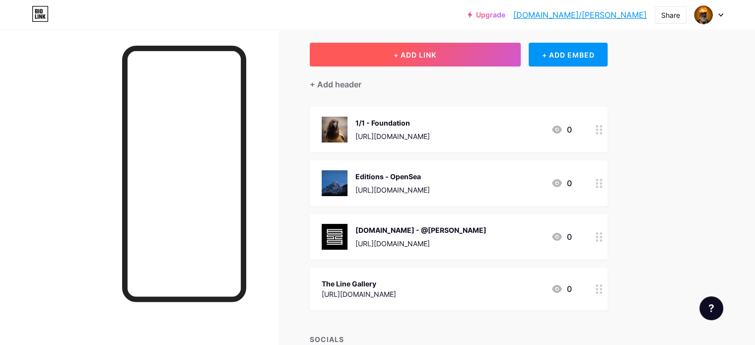
click at [480, 52] on button "+ ADD LINK" at bounding box center [415, 55] width 211 height 24
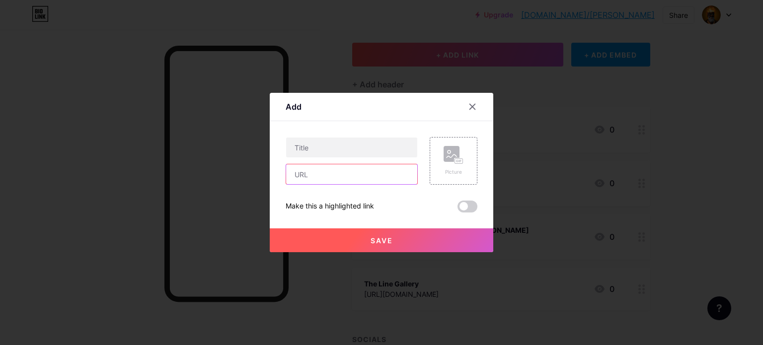
click at [341, 172] on input "text" at bounding box center [351, 174] width 131 height 20
paste input "https://farcaster.xyz/singhvi"
type input "https://farcaster.xyz/singhvi"
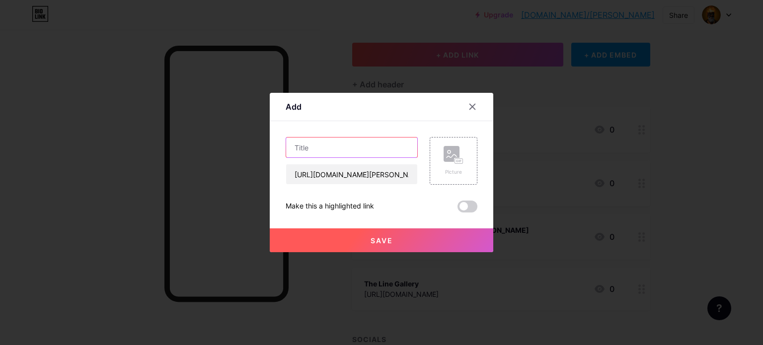
click at [345, 144] on input "text" at bounding box center [351, 148] width 131 height 20
type input "Farcaster - @singhvi"
click at [429, 148] on div "Picture" at bounding box center [453, 161] width 48 height 48
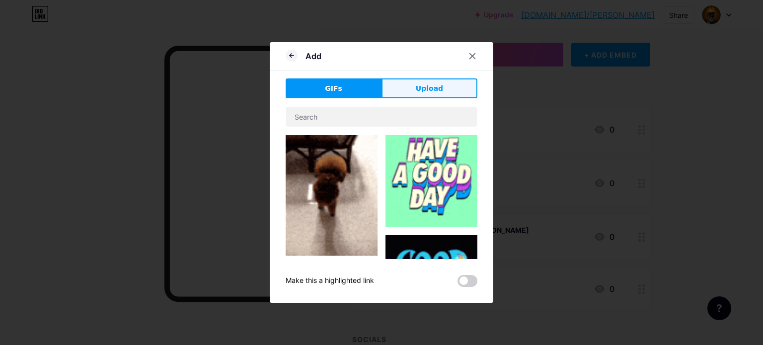
click at [445, 97] on button "Upload" at bounding box center [429, 88] width 96 height 20
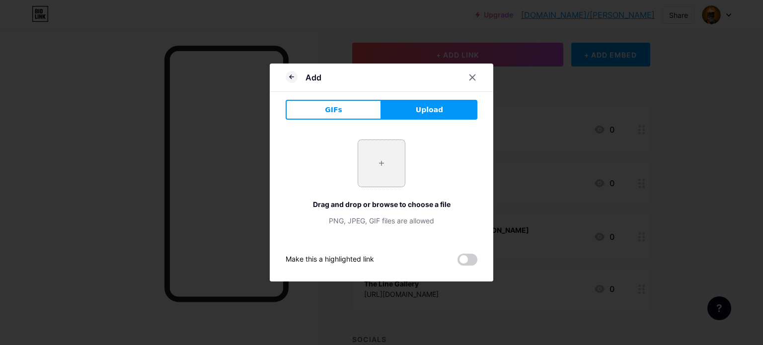
click at [398, 160] on input "file" at bounding box center [381, 163] width 47 height 47
type input "C:\fakepath\og-image.png"
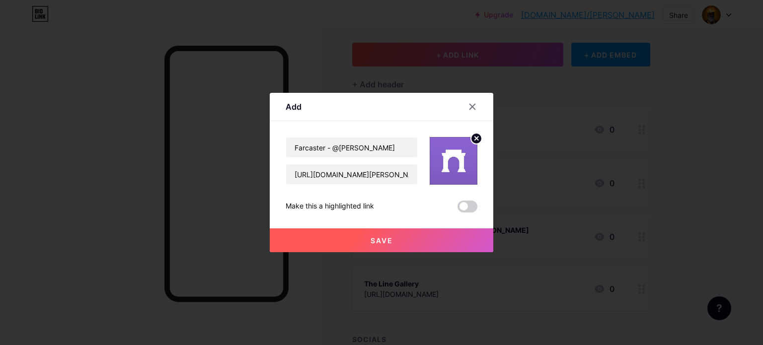
click at [451, 245] on button "Save" at bounding box center [381, 240] width 223 height 24
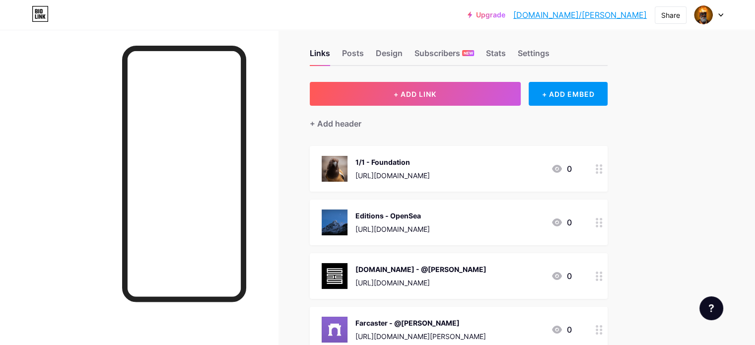
scroll to position [0, 0]
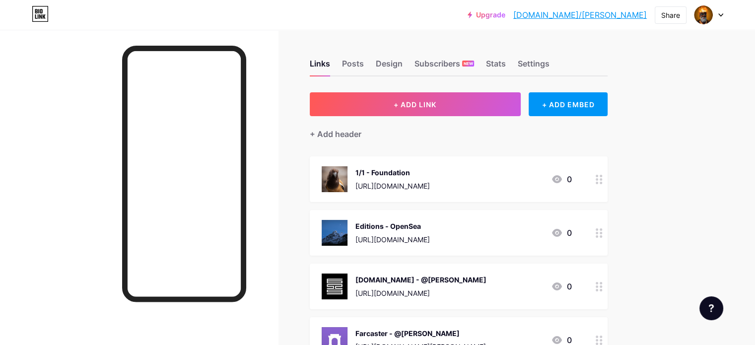
click at [649, 192] on div "Links Posts Design Subscribers NEW Stats Settings + ADD LINK + ADD EMBED + Add …" at bounding box center [324, 309] width 649 height 559
click at [364, 65] on div "Posts" at bounding box center [353, 67] width 22 height 18
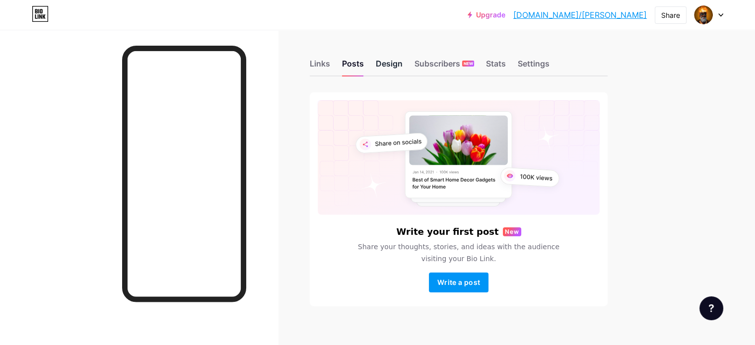
click at [403, 65] on div "Design" at bounding box center [389, 67] width 27 height 18
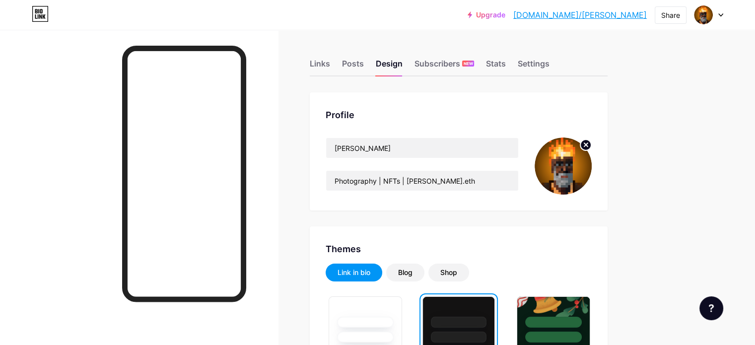
click at [550, 69] on div "Links Posts Design Subscribers NEW Stats Settings" at bounding box center [459, 59] width 298 height 35
click at [506, 69] on div "Stats" at bounding box center [496, 67] width 20 height 18
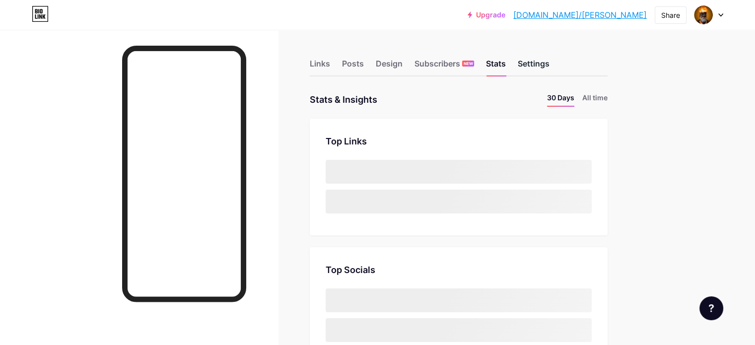
scroll to position [345, 755]
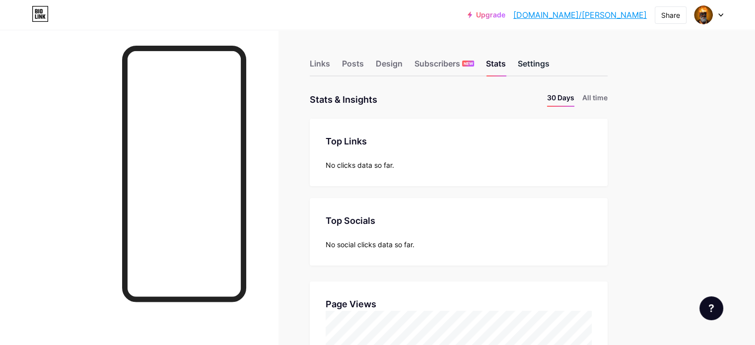
click at [550, 63] on div "Settings" at bounding box center [534, 67] width 32 height 18
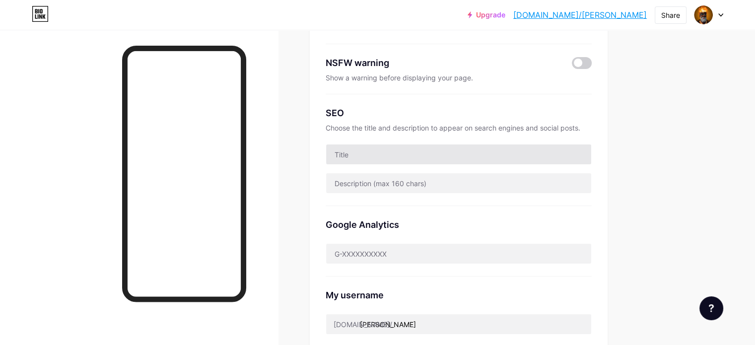
scroll to position [149, 0]
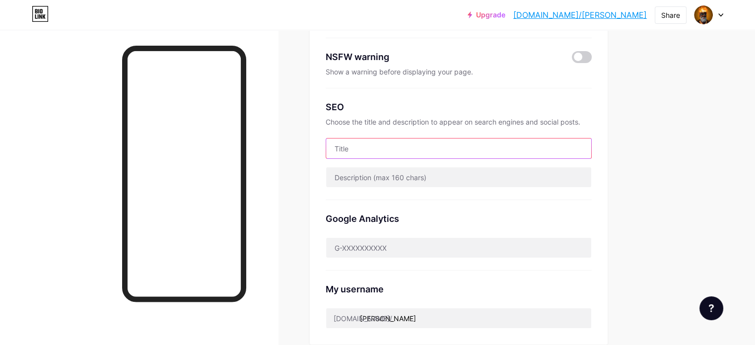
click at [513, 154] on input "text" at bounding box center [458, 149] width 265 height 20
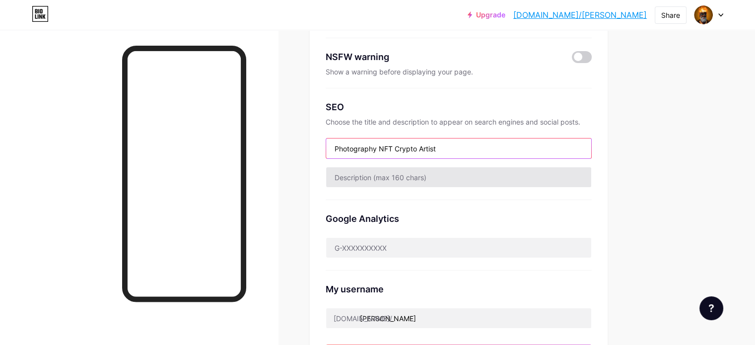
type input "Photography NFT Crypto Artist"
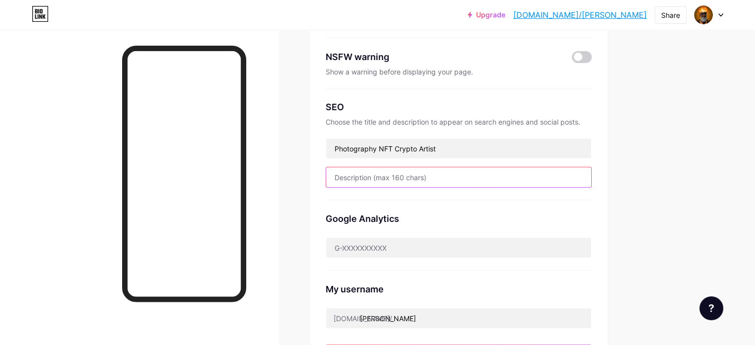
click at [496, 178] on input "text" at bounding box center [458, 177] width 265 height 20
paste input "I click Photographs to share what I see, to preserve the moments that won't hap…"
type input "I click Photographs to share what I see, to preserve the moments that won't hap…"
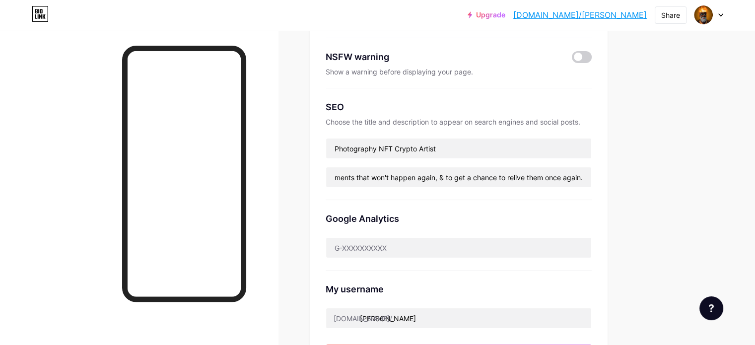
click at [487, 212] on div "Google Analytics" at bounding box center [459, 218] width 266 height 13
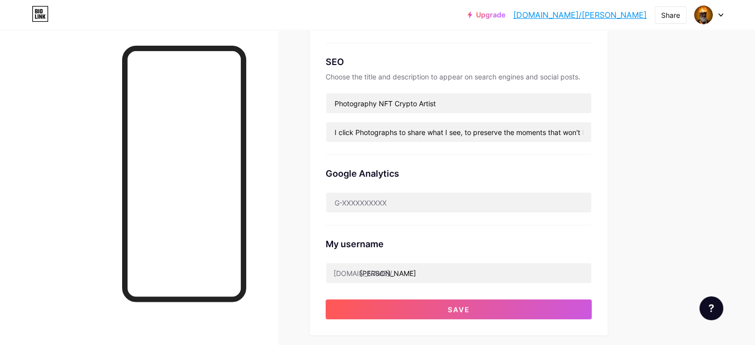
scroll to position [199, 0]
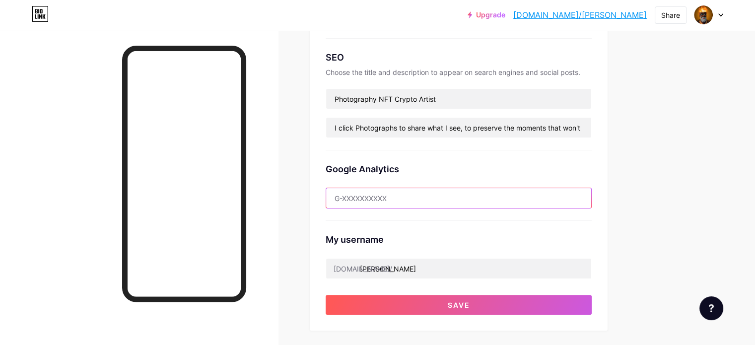
click at [479, 198] on input "text" at bounding box center [458, 198] width 265 height 20
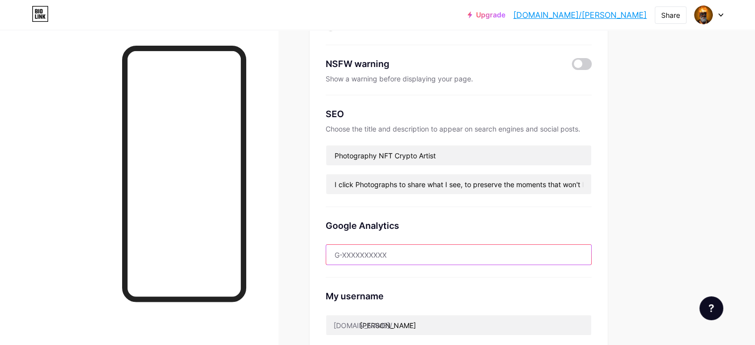
scroll to position [50, 0]
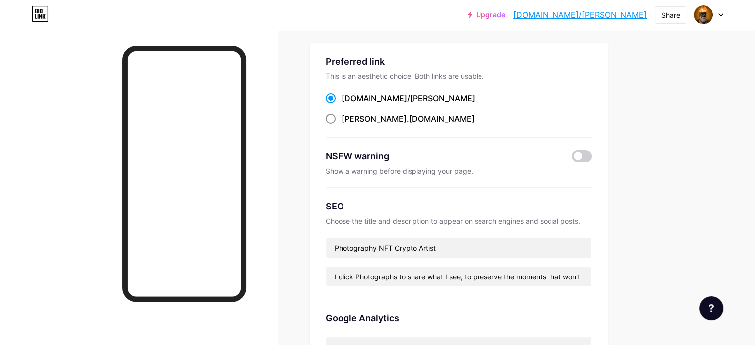
drag, startPoint x: 399, startPoint y: 109, endPoint x: 393, endPoint y: 117, distance: 10.3
click at [398, 109] on div "bio.link/ singhvi singhvi .bio.link" at bounding box center [459, 108] width 266 height 33
click at [393, 117] on span "[PERSON_NAME]" at bounding box center [374, 119] width 65 height 10
click at [348, 125] on input "singhvi .bio.link" at bounding box center [345, 128] width 6 height 6
radio input "true"
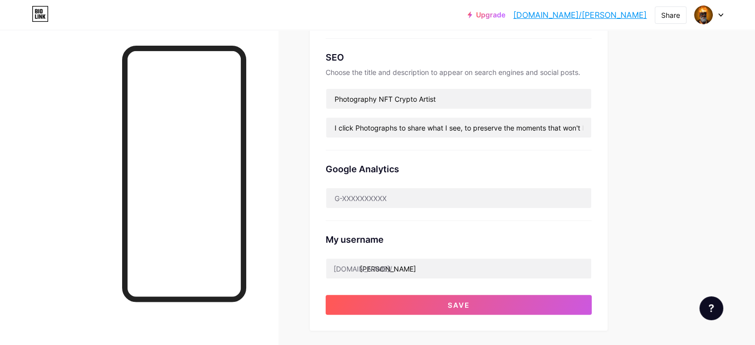
scroll to position [0, 0]
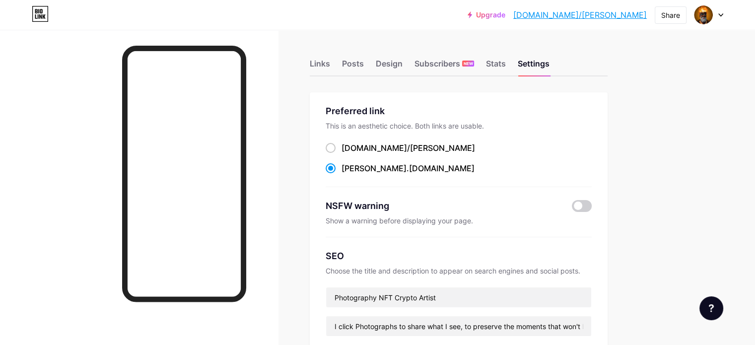
click at [465, 158] on div "bio.link/ singhvi singhvi .bio.link" at bounding box center [459, 158] width 266 height 33
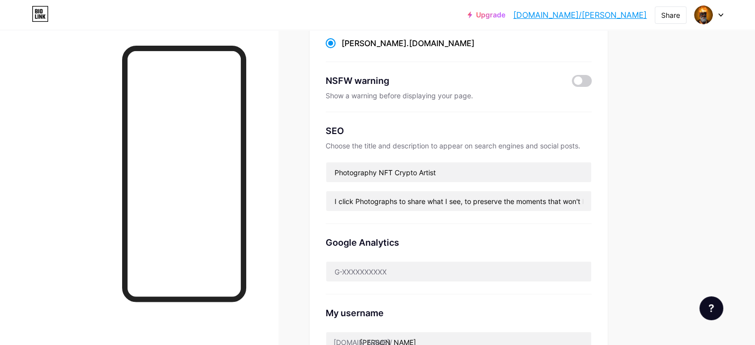
scroll to position [199, 0]
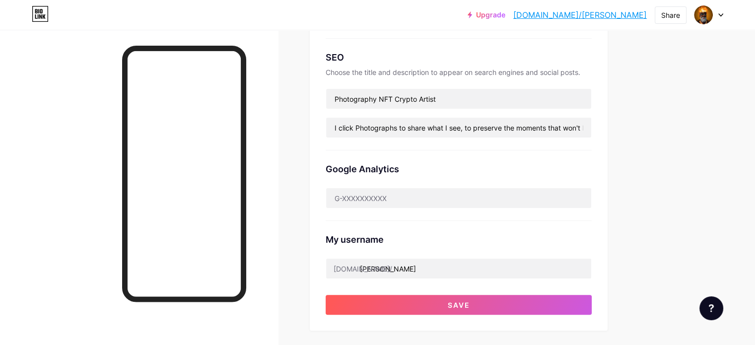
click at [459, 224] on div "My username bio.link/ singhvi" at bounding box center [459, 250] width 266 height 58
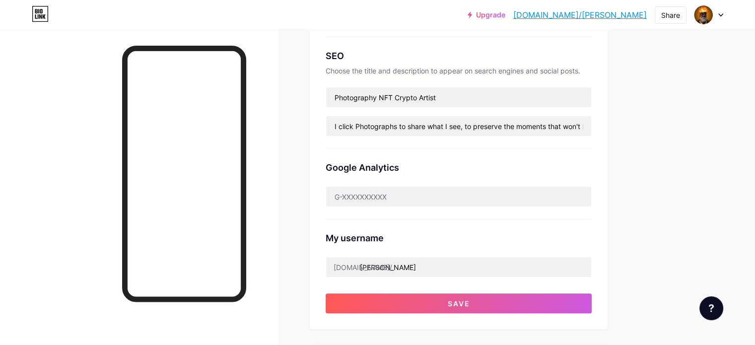
scroll to position [298, 0]
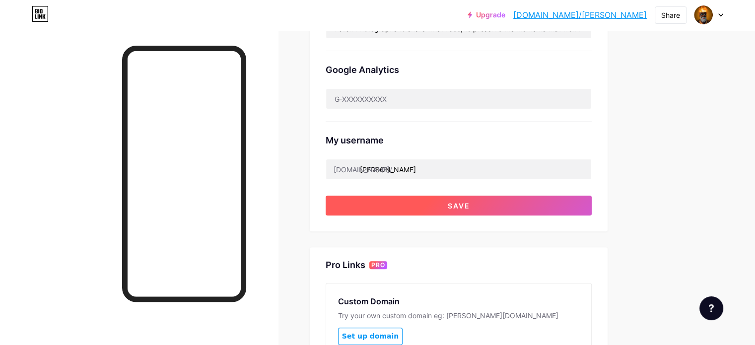
click at [483, 202] on button "Save" at bounding box center [459, 206] width 266 height 20
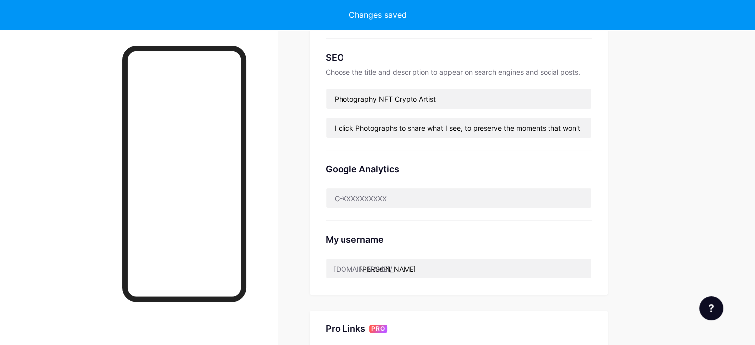
scroll to position [0, 0]
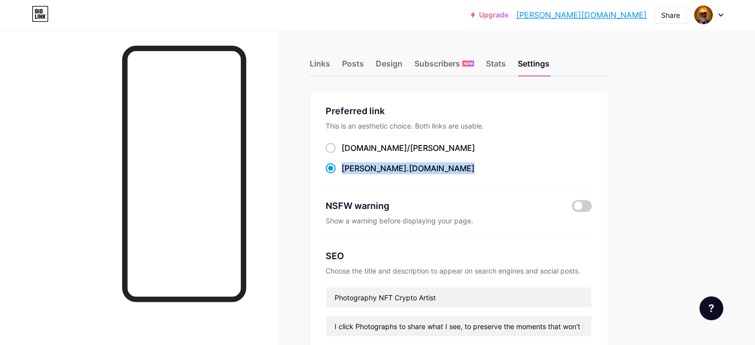
drag, startPoint x: 446, startPoint y: 166, endPoint x: 381, endPoint y: 170, distance: 64.6
click at [381, 170] on div "singhvi .bio.link" at bounding box center [459, 168] width 266 height 12
copy label "singhvi .bio.link"
click at [330, 62] on div "Links" at bounding box center [320, 67] width 20 height 18
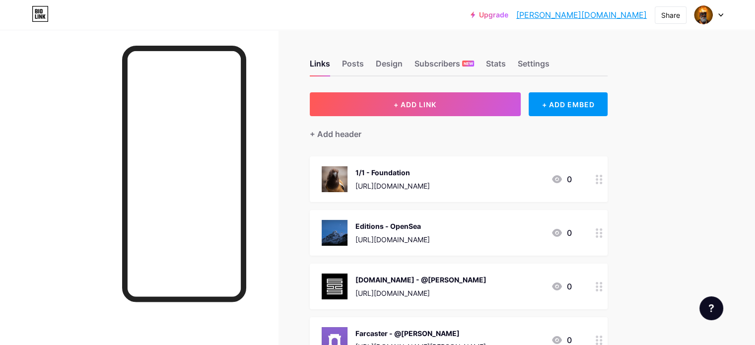
click at [388, 54] on div "Links Posts Design Subscribers NEW Stats Settings" at bounding box center [459, 59] width 298 height 35
click at [461, 59] on div "Subscribers NEW" at bounding box center [445, 67] width 60 height 18
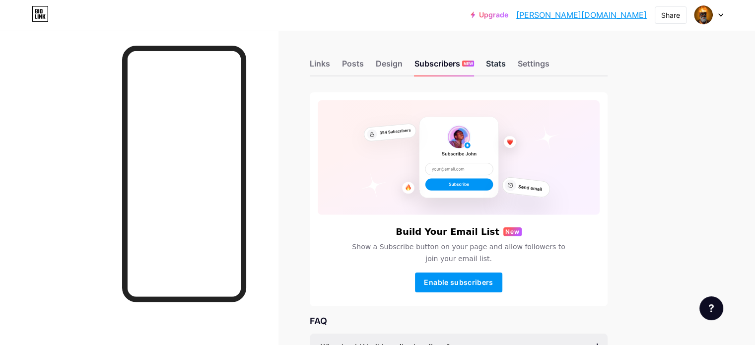
click at [506, 61] on div "Stats" at bounding box center [496, 67] width 20 height 18
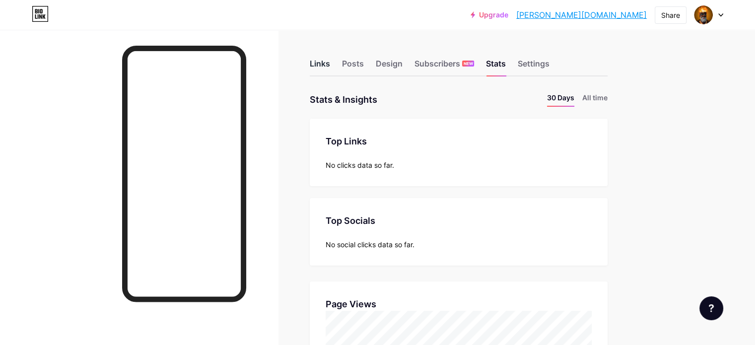
click at [330, 71] on div "Links" at bounding box center [320, 67] width 20 height 18
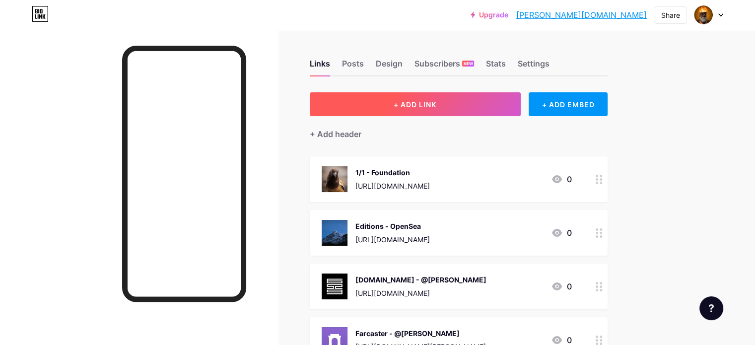
click at [466, 95] on button "+ ADD LINK" at bounding box center [415, 104] width 211 height 24
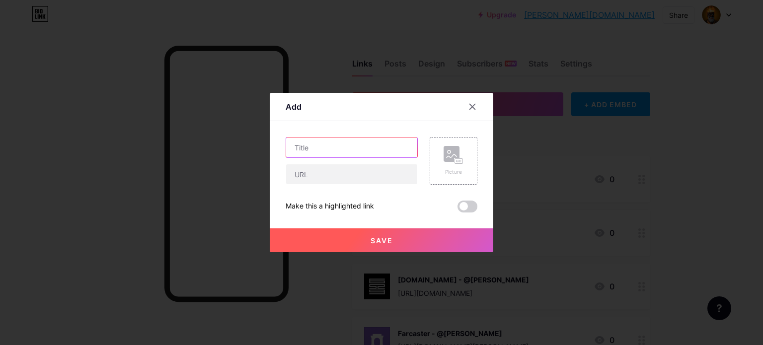
click at [327, 146] on input "text" at bounding box center [351, 148] width 131 height 20
type input "Singhvi CryptoArt Gallery"
click at [369, 162] on div "Singhvi CryptoArt Gallery" at bounding box center [351, 161] width 132 height 48
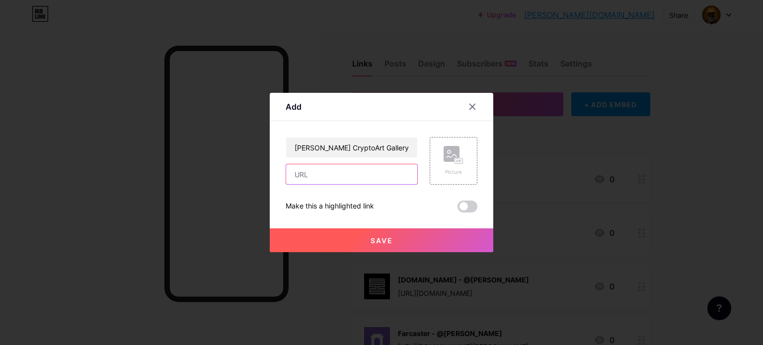
click at [367, 170] on input "text" at bounding box center [351, 174] width 131 height 20
paste input "https://singhvi.bio.link/"
type input "https://singhvi.bio.link/"
click at [417, 234] on button "Save" at bounding box center [381, 240] width 223 height 24
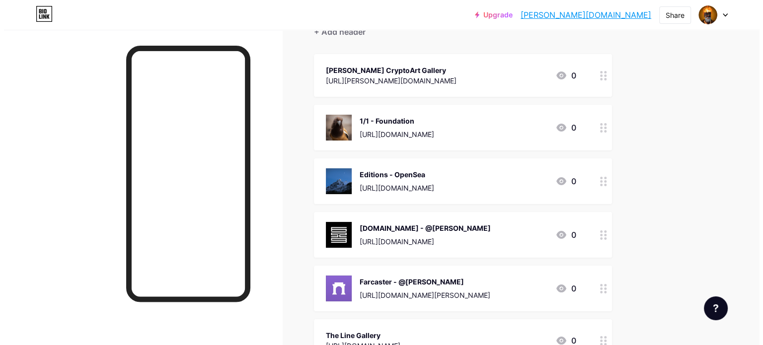
scroll to position [99, 0]
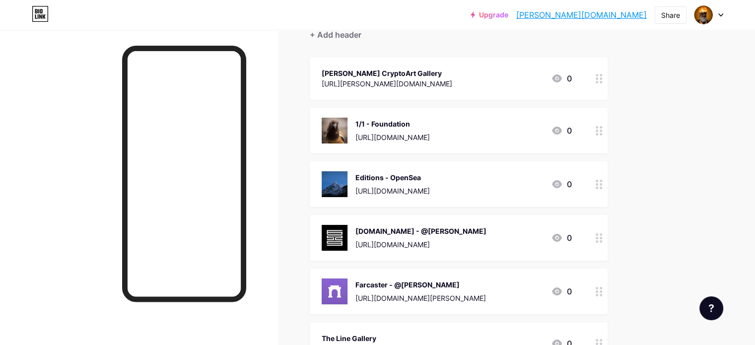
click at [557, 90] on div "Singhvi CryptoArt Gallery https://singhvi.bio.link/ 0" at bounding box center [459, 78] width 298 height 43
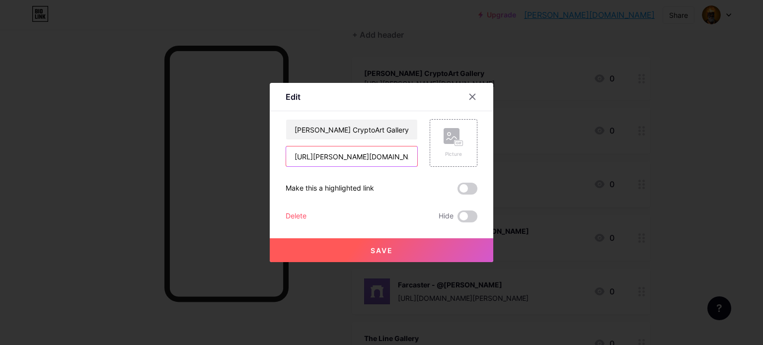
drag, startPoint x: 387, startPoint y: 156, endPoint x: 242, endPoint y: 156, distance: 144.5
click at [242, 156] on div "Edit Content YouTube Play YouTube video without leaving your page. ADD Vimeo Pl…" at bounding box center [381, 172] width 763 height 345
paste input "gallery.so/KuntalSinghvi/galleries/2M2AxZ9tSAX5qRBWI9ycrlFonMe"
type input "https://gallery.so/KuntalSinghvi/galleries/2M2AxZ9tSAX5qRBWI9ycrlFonMe"
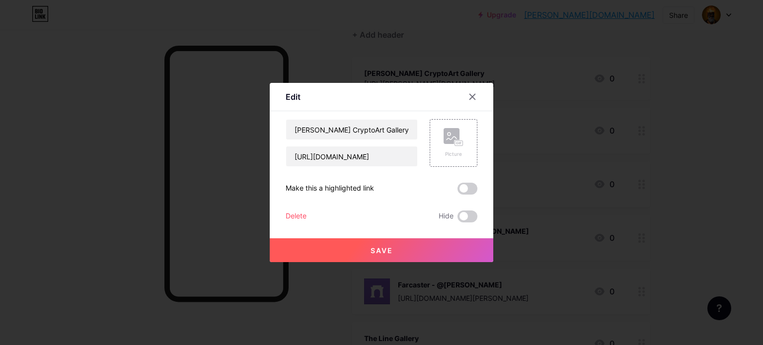
click at [383, 254] on span "Save" at bounding box center [381, 250] width 22 height 8
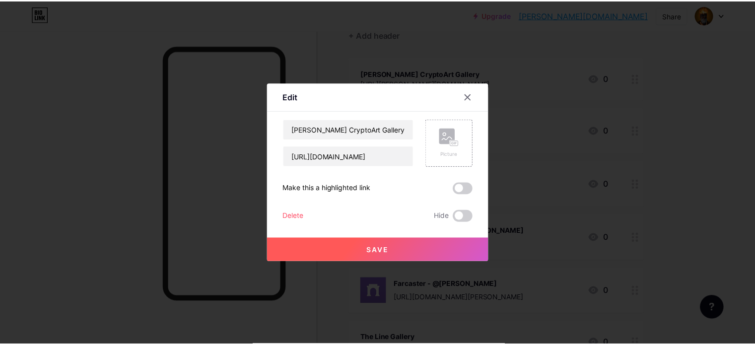
scroll to position [0, 0]
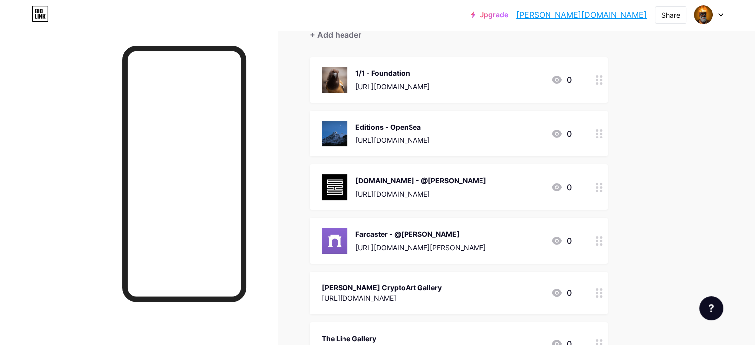
click at [707, 250] on div "Upgrade singhvi.bio.lin... singhvi.bio.link Share Switch accounts Kuntal Singhv…" at bounding box center [377, 220] width 755 height 639
